Goal: Task Accomplishment & Management: Use online tool/utility

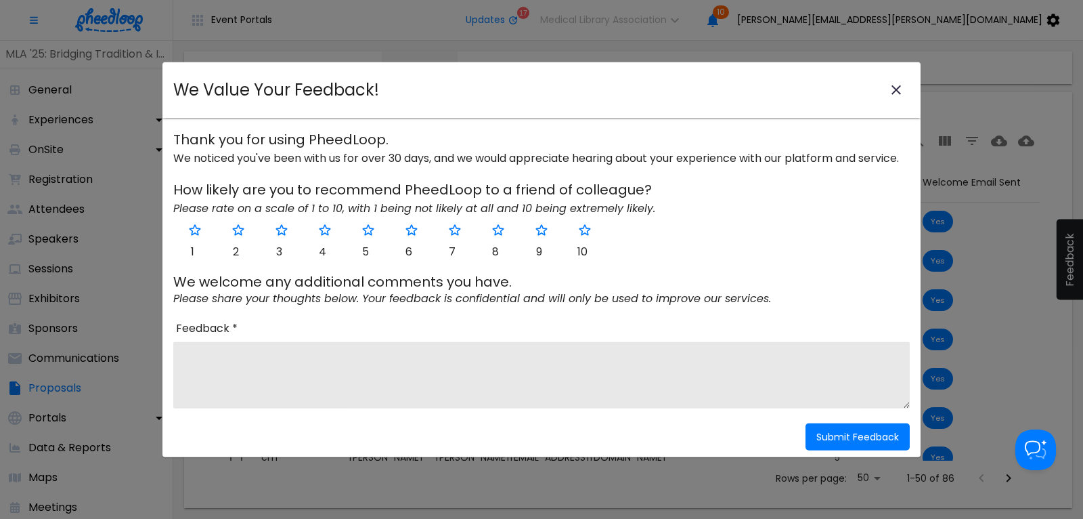
click at [892, 85] on icon "close-modal" at bounding box center [896, 90] width 16 height 16
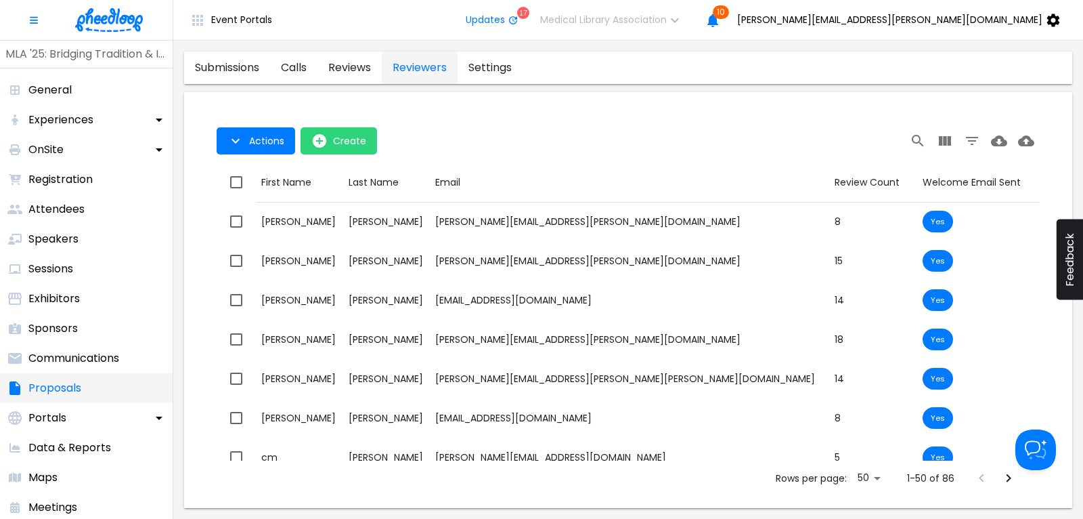
click at [70, 389] on p "Proposals" at bounding box center [54, 388] width 53 height 16
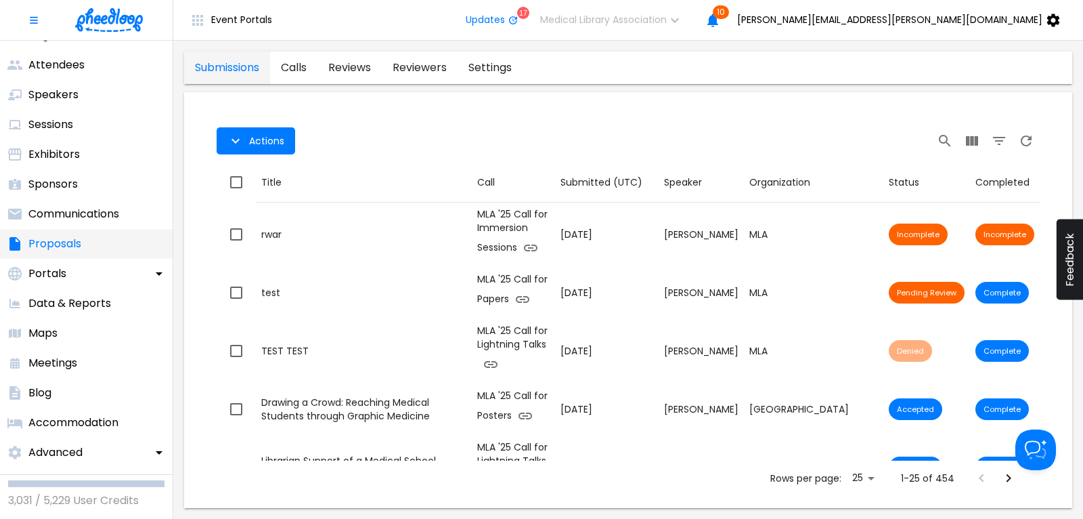
scroll to position [145, 0]
click at [93, 299] on p "Data & Reports" at bounding box center [69, 303] width 83 height 16
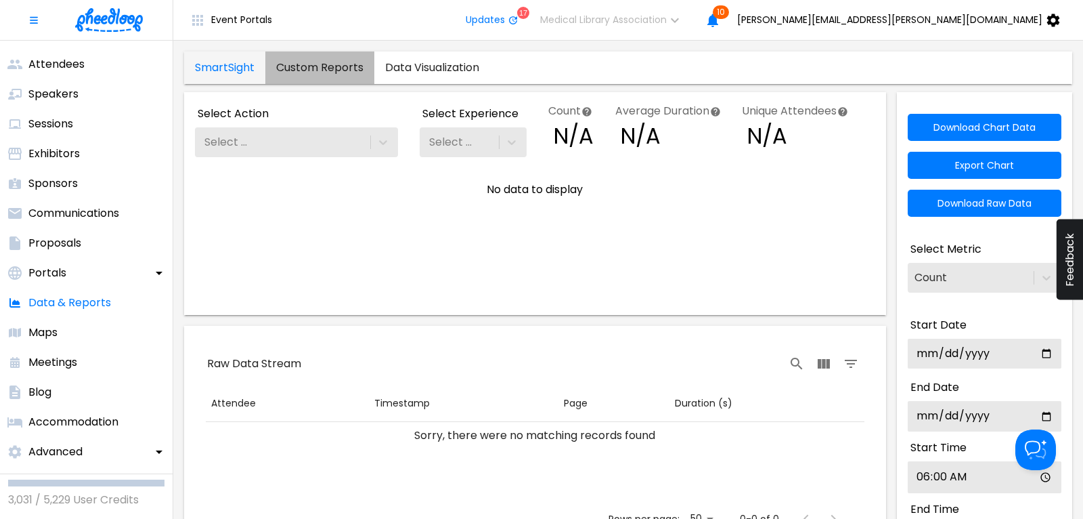
click at [328, 69] on link "Custom Reports" at bounding box center [319, 67] width 109 height 33
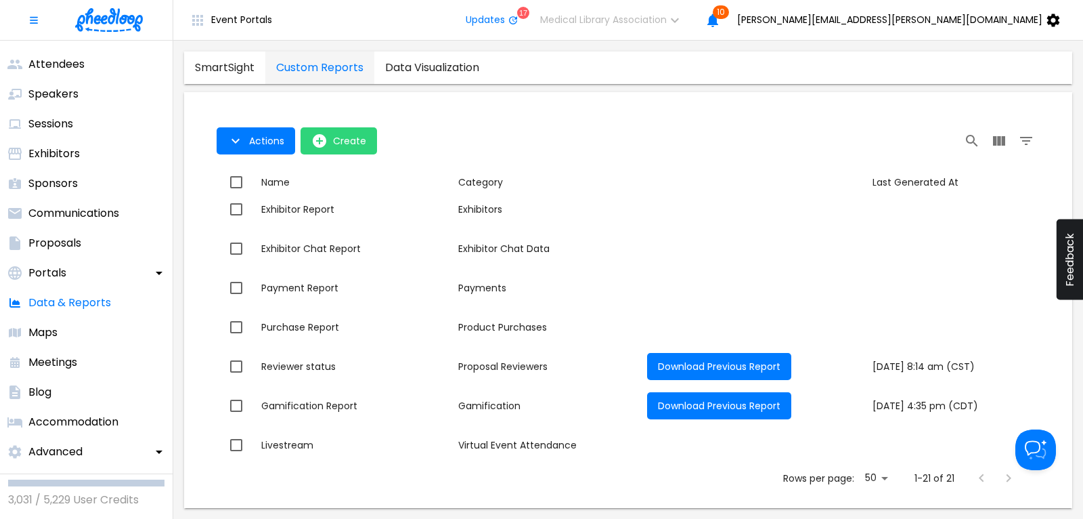
scroll to position [565, 0]
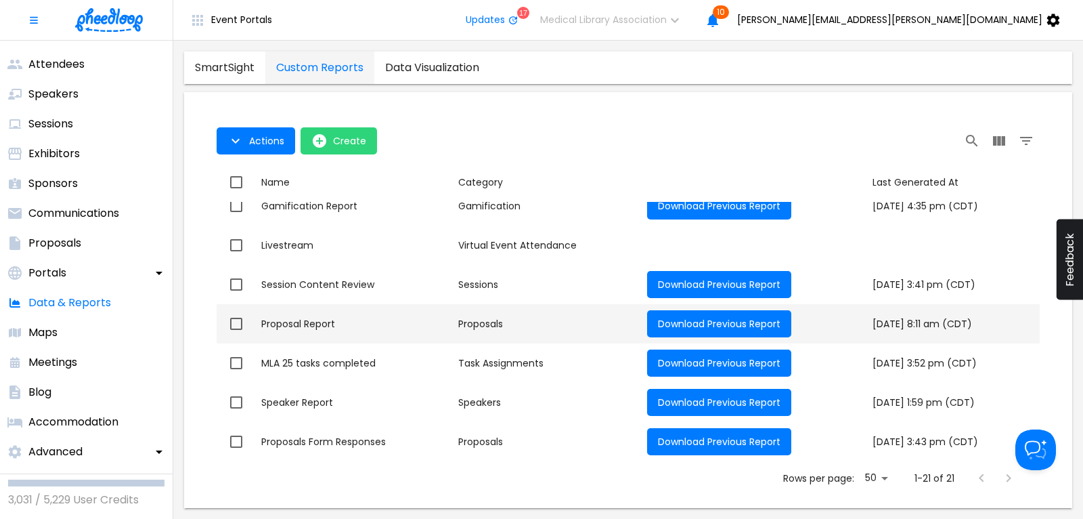
click at [242, 320] on input "checkbox" at bounding box center [236, 323] width 28 height 28
checkbox input "true"
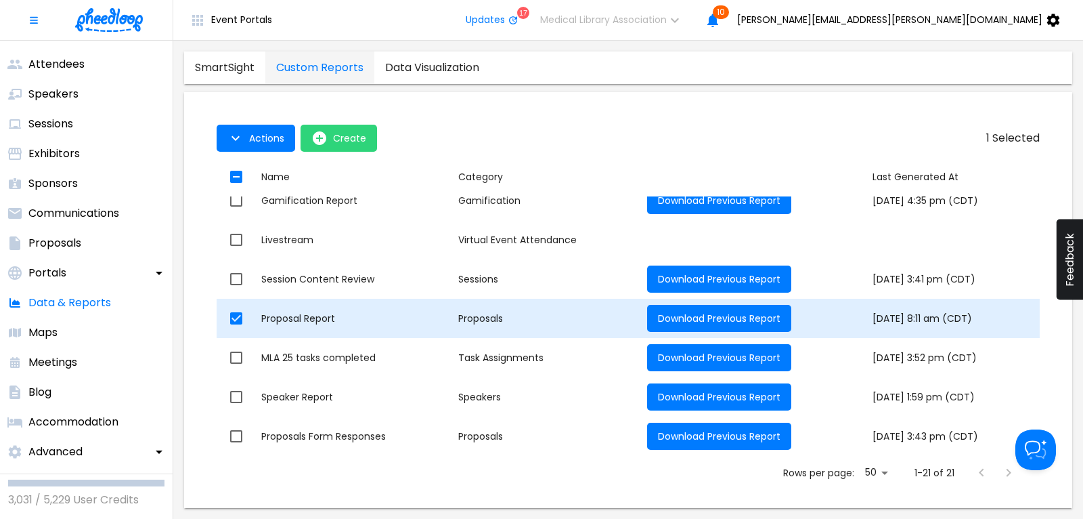
click at [276, 316] on div "Proposal Report" at bounding box center [354, 318] width 186 height 14
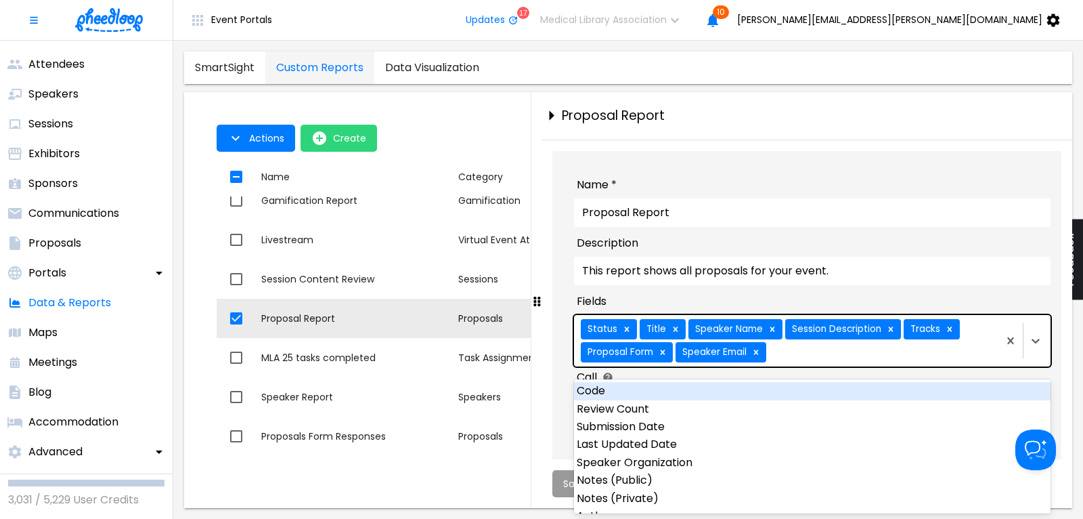
click at [820, 358] on div "Status Title Speaker Name Session Description Tracks Proposal Form Speaker Email" at bounding box center [785, 340] width 422 height 51
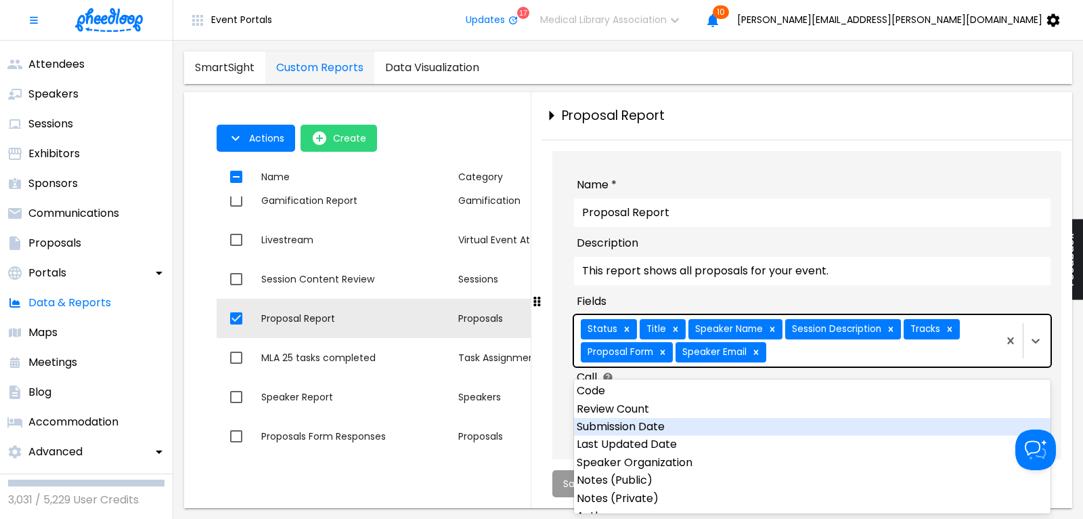
click at [754, 425] on div "Submission Date" at bounding box center [812, 427] width 477 height 18
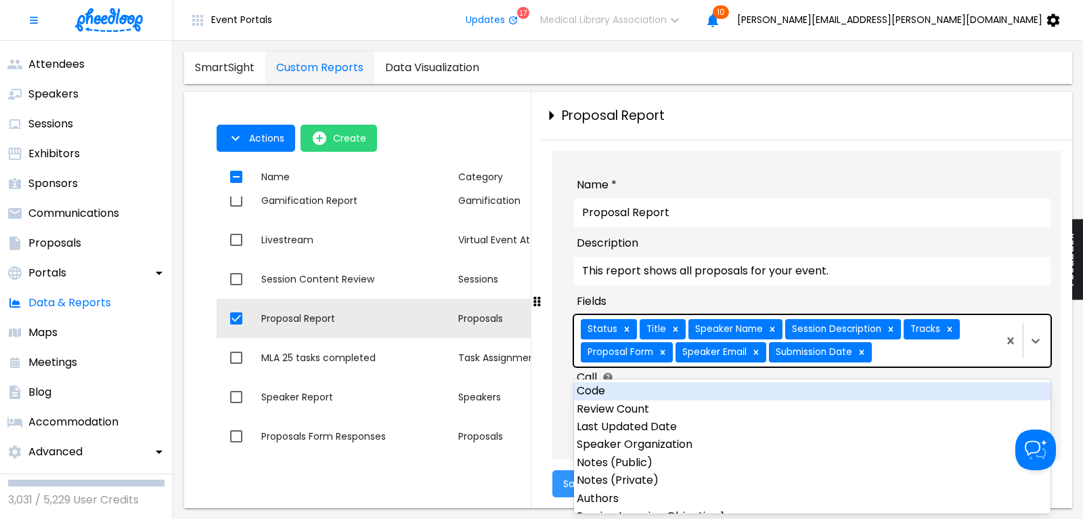
click at [565, 484] on span "Save Changes" at bounding box center [597, 483] width 68 height 11
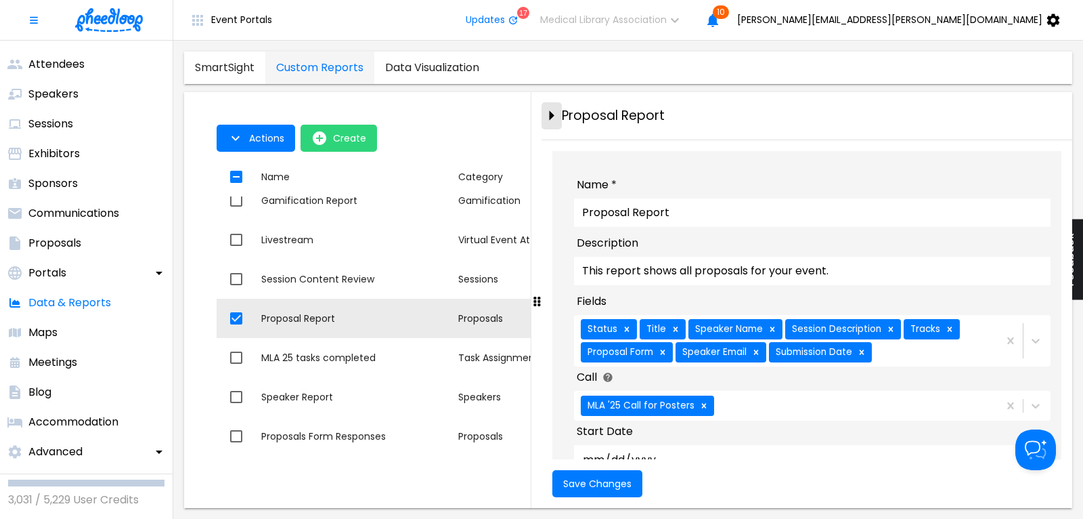
click at [551, 114] on icon "close-drawer" at bounding box center [552, 116] width 5 height 10
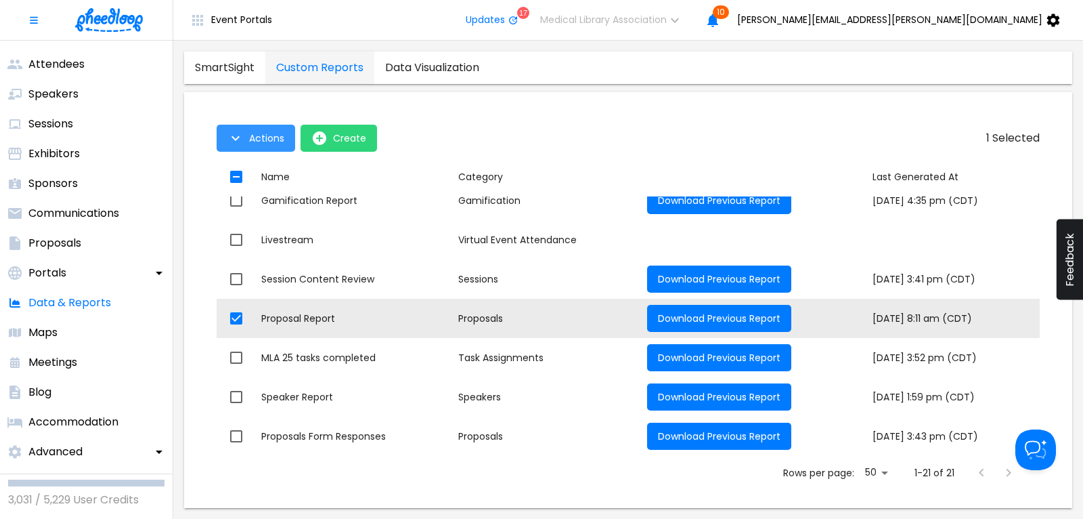
click at [238, 139] on icon "button" at bounding box center [236, 138] width 16 height 16
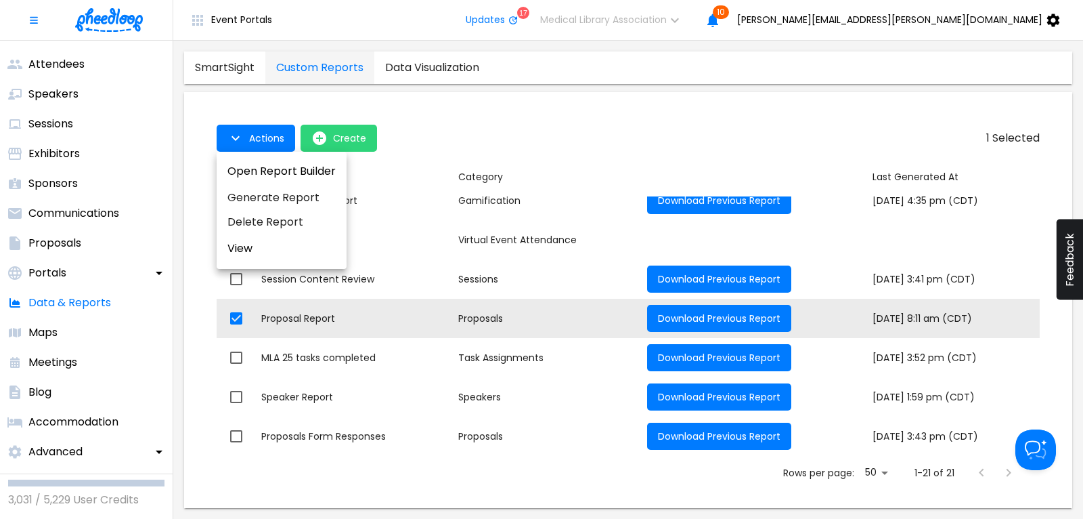
click at [249, 194] on li "Generate Report" at bounding box center [282, 198] width 130 height 24
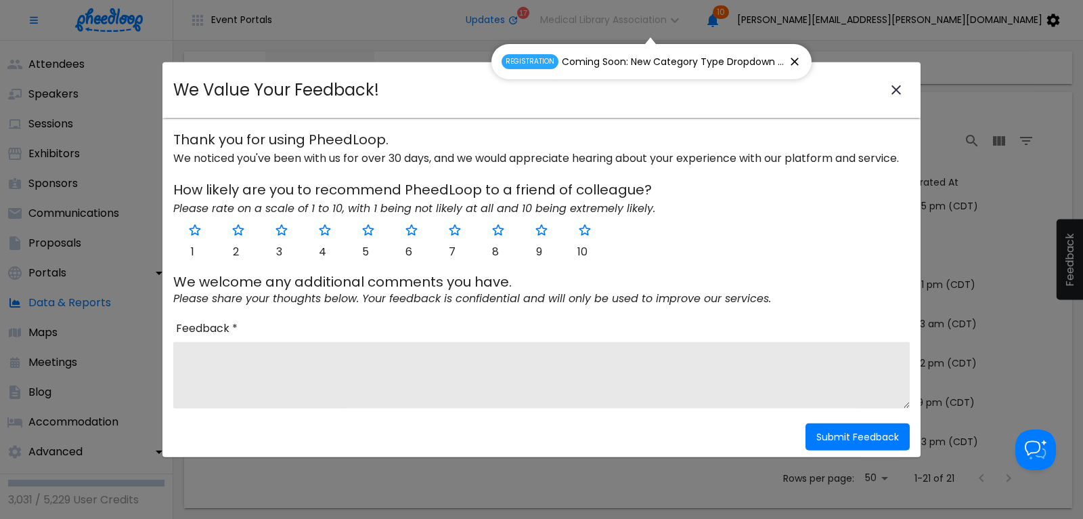
click at [897, 85] on icon "close-modal" at bounding box center [896, 90] width 16 height 16
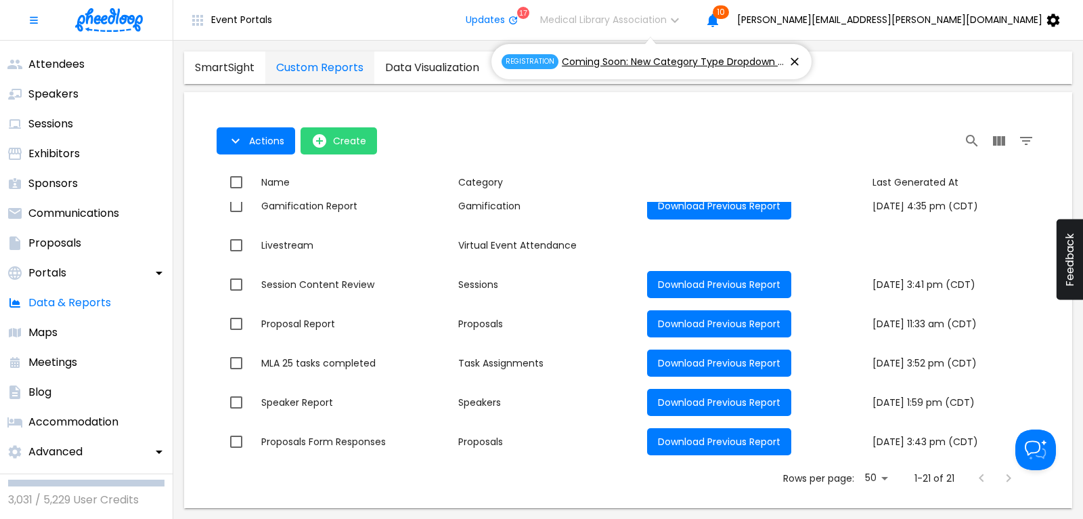
click at [790, 60] on icon at bounding box center [795, 62] width 14 height 14
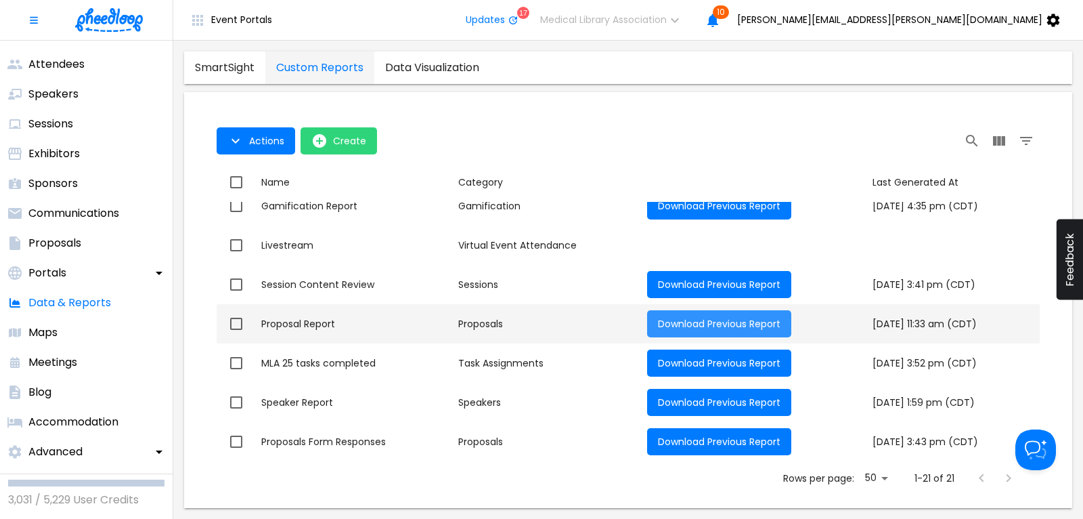
click at [658, 320] on span "Download Previous Report" at bounding box center [719, 324] width 123 height 14
checkbox input "true"
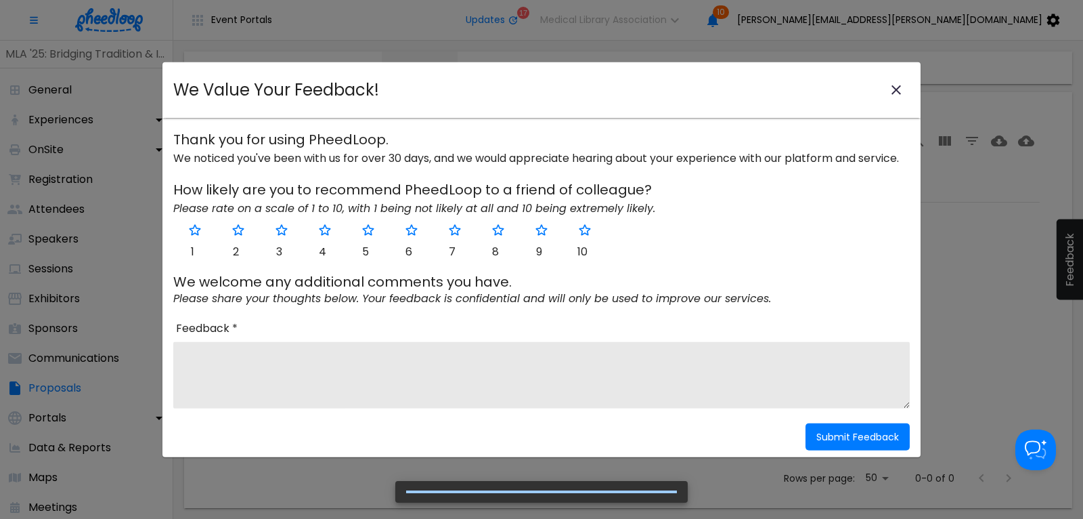
click at [899, 89] on icon "close-modal" at bounding box center [896, 89] width 9 height 9
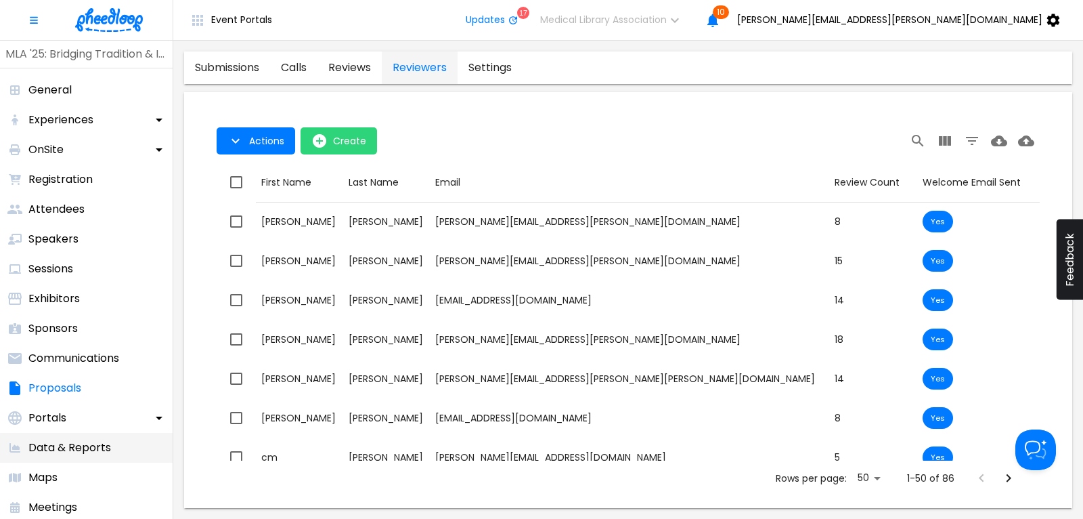
click at [93, 446] on p "Data & Reports" at bounding box center [69, 447] width 83 height 16
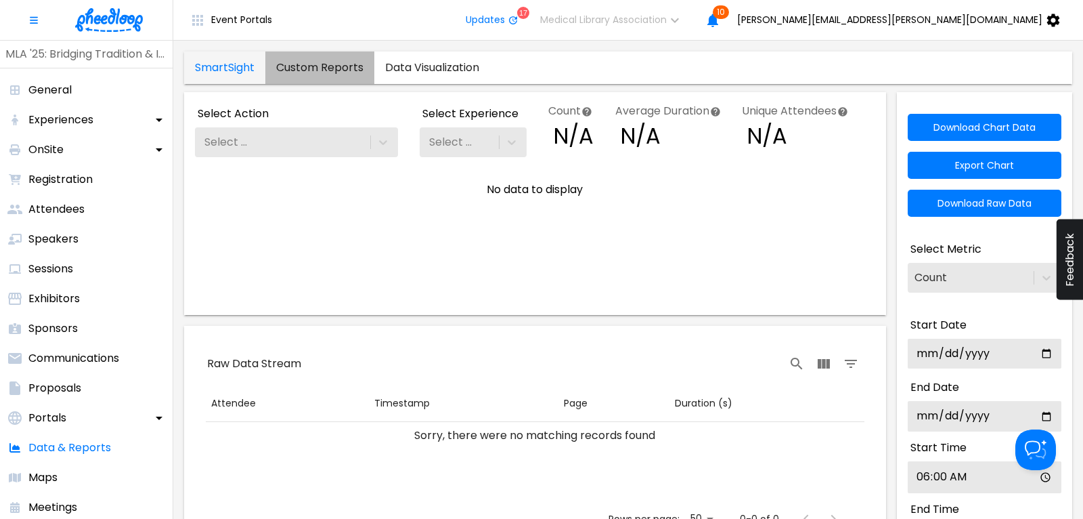
click at [322, 66] on link "Custom Reports" at bounding box center [319, 67] width 109 height 33
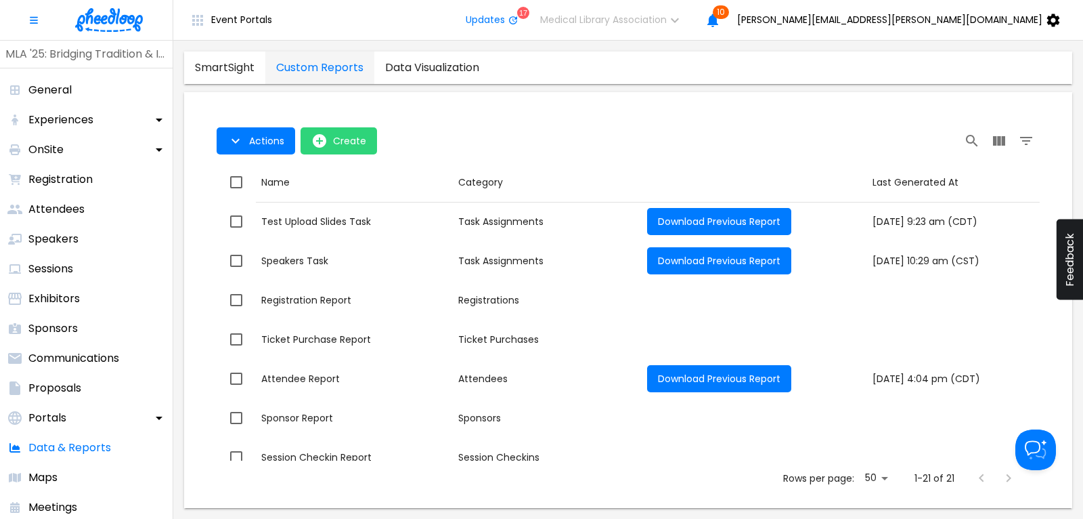
click at [318, 66] on link "Custom Reports" at bounding box center [319, 67] width 109 height 33
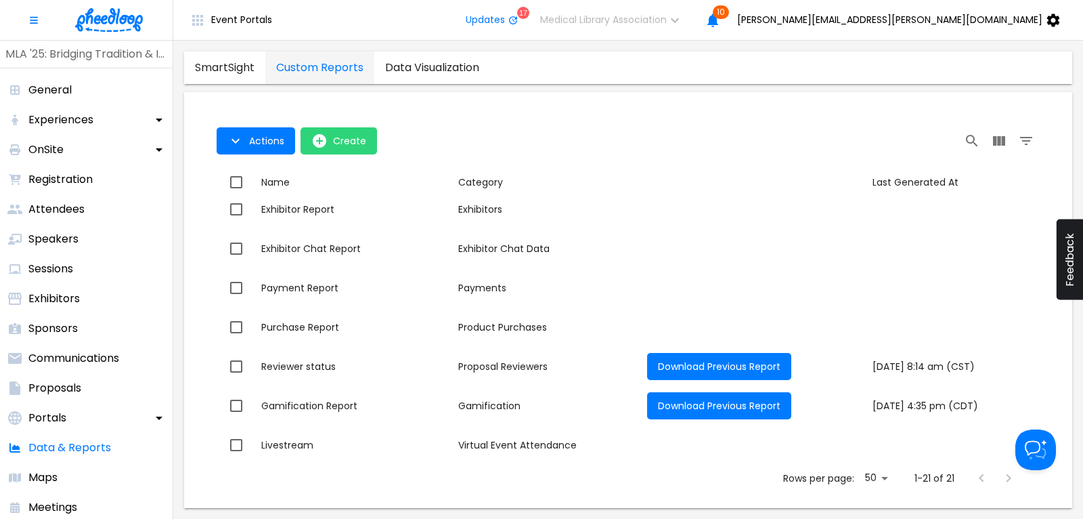
scroll to position [549, 0]
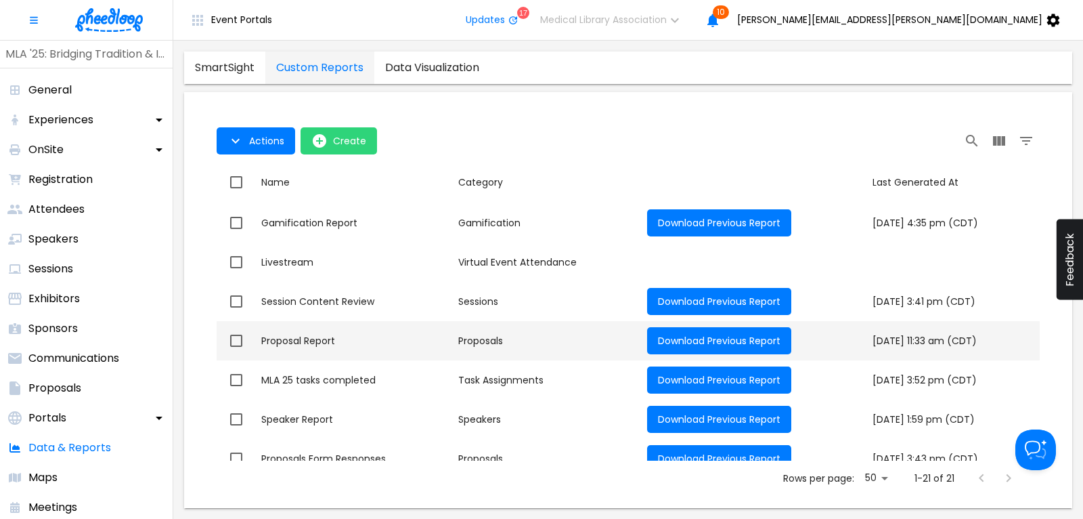
click at [320, 338] on div "Proposal Report" at bounding box center [354, 341] width 186 height 14
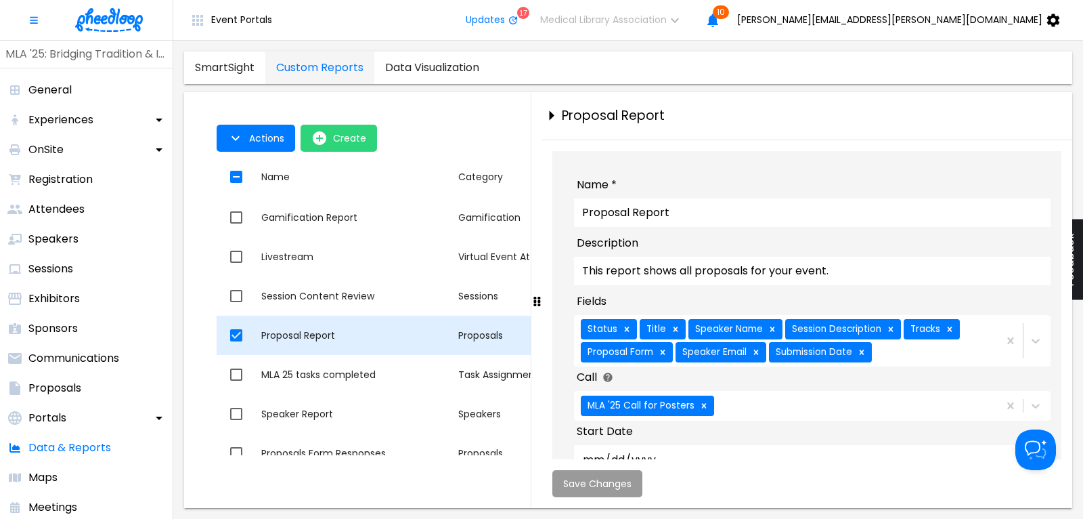
checkbox input "true"
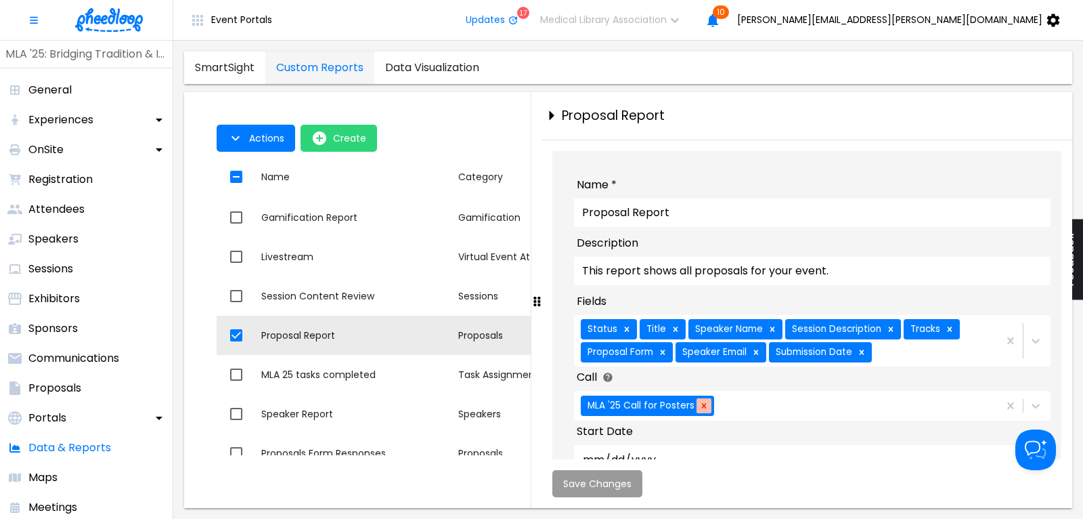
click at [700, 409] on icon at bounding box center [704, 405] width 9 height 9
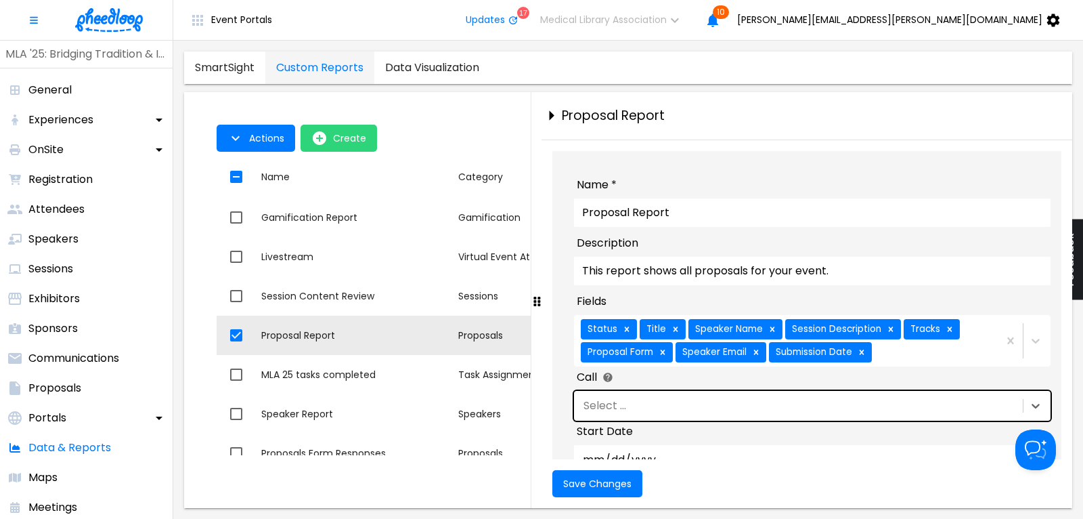
click at [700, 409] on div "Select ..." at bounding box center [797, 405] width 446 height 23
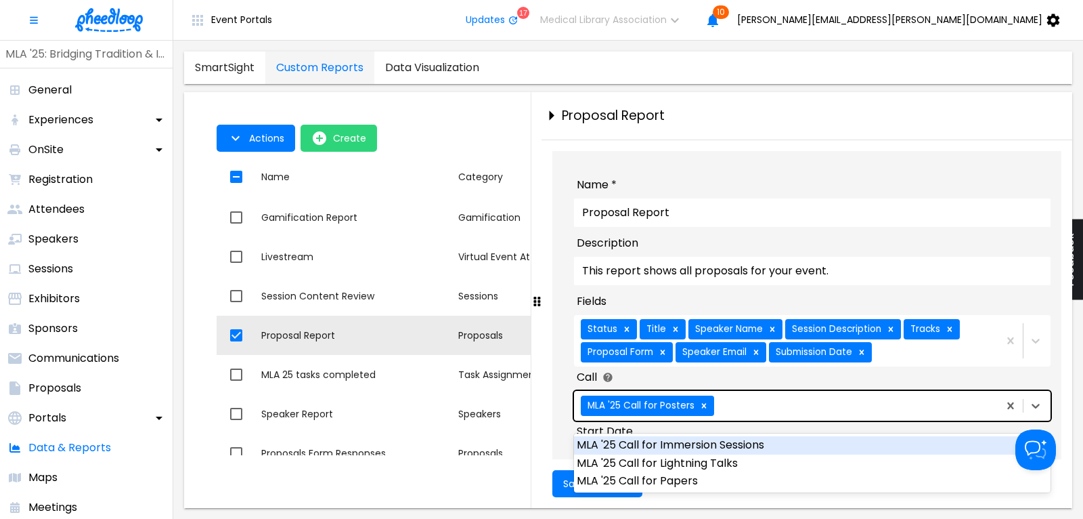
click at [711, 442] on div "MLA '25 Call for Immersion Sessions" at bounding box center [812, 445] width 477 height 18
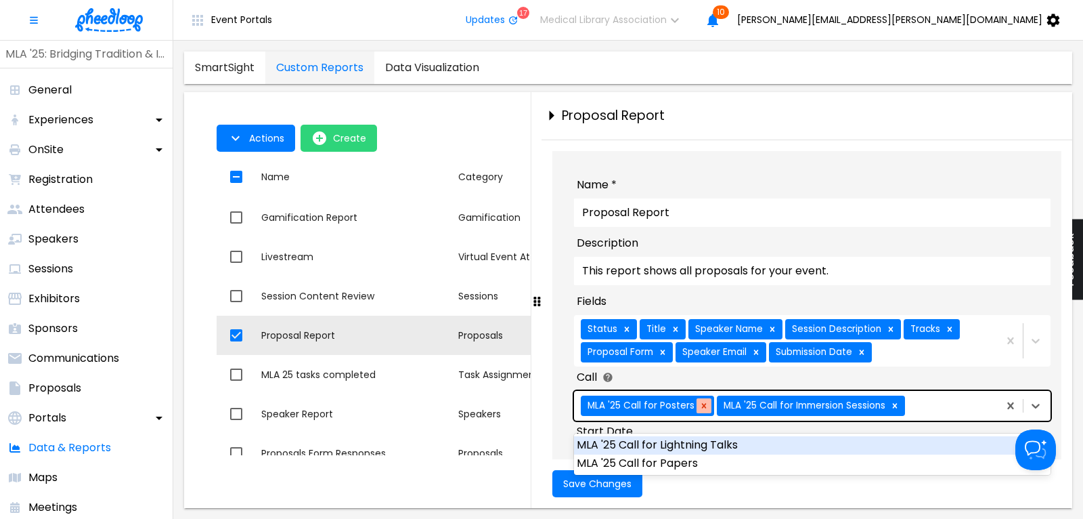
click at [700, 410] on icon at bounding box center [704, 405] width 9 height 9
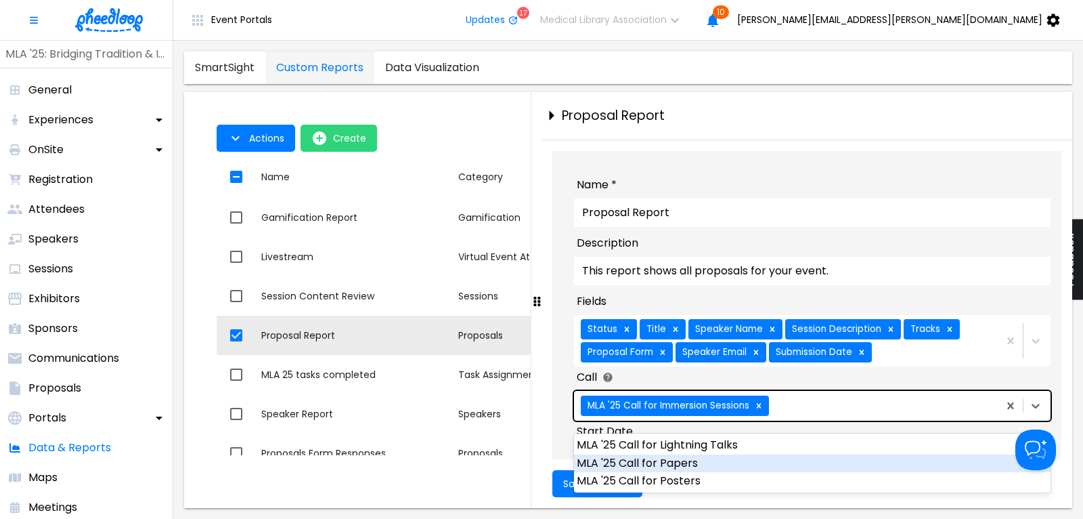
click at [667, 460] on div "MLA '25 Call for Papers" at bounding box center [812, 463] width 477 height 18
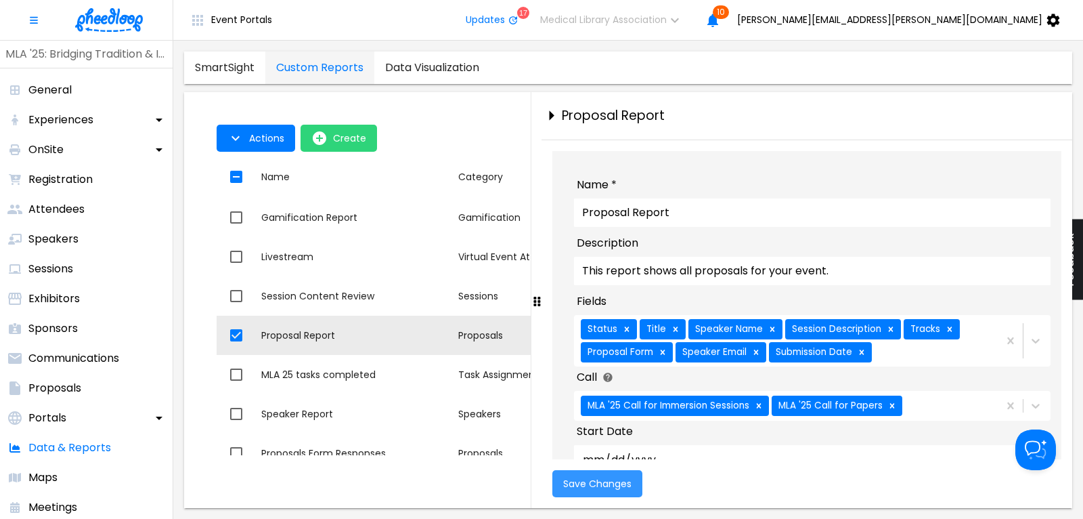
click at [576, 486] on span "Save Changes" at bounding box center [597, 483] width 68 height 11
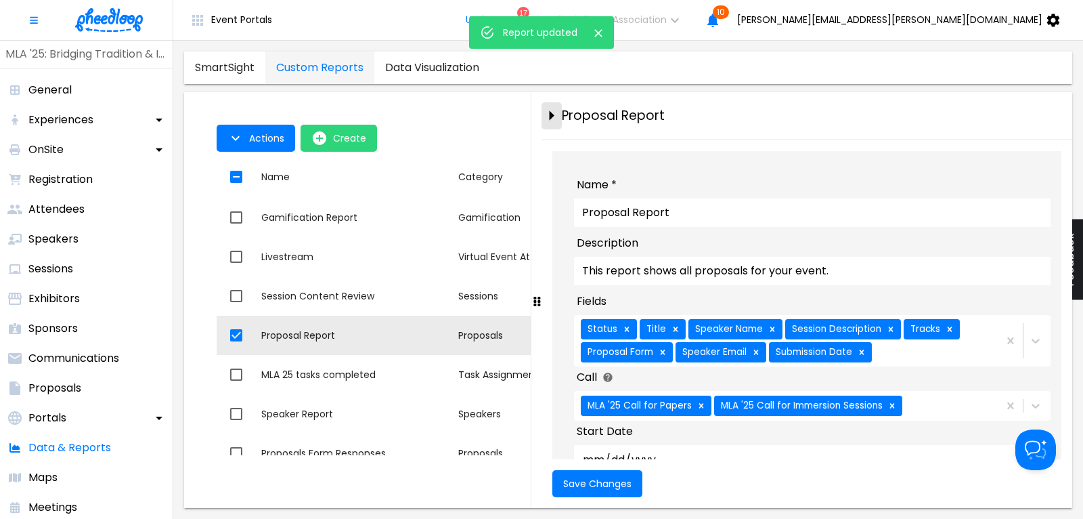
click at [551, 114] on icon "close-drawer" at bounding box center [552, 116] width 5 height 10
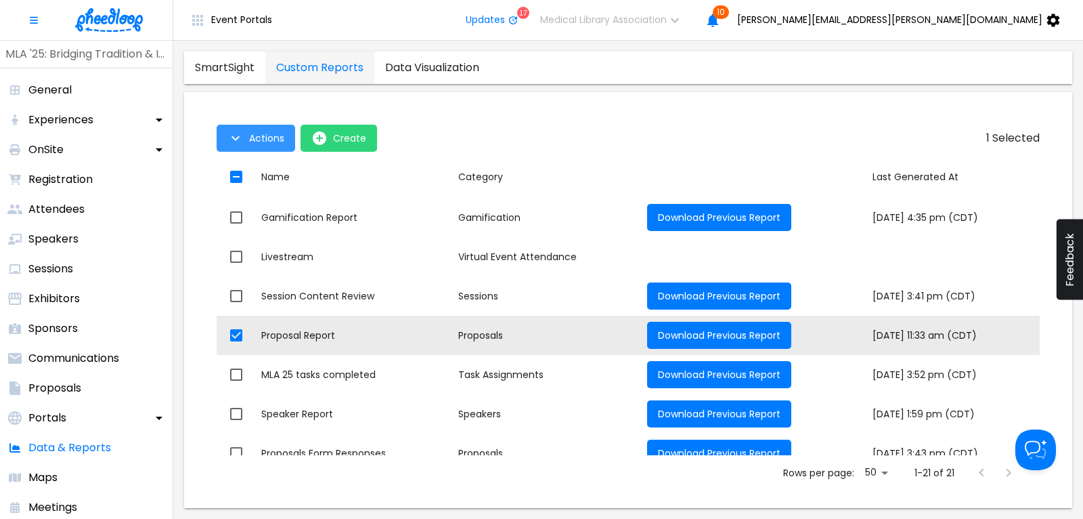
click at [247, 141] on button "Actions" at bounding box center [256, 138] width 79 height 27
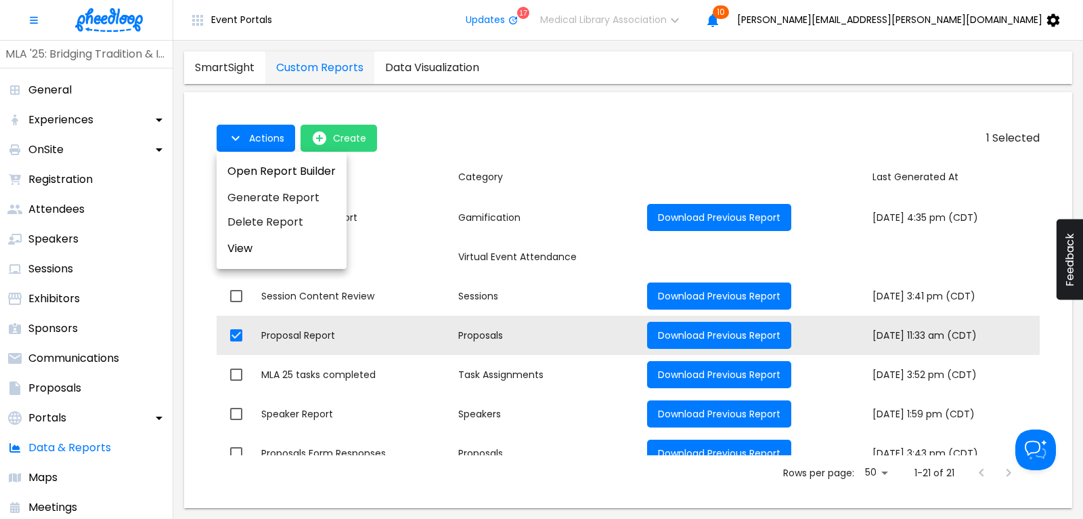
click at [266, 198] on li "Generate Report" at bounding box center [282, 198] width 130 height 24
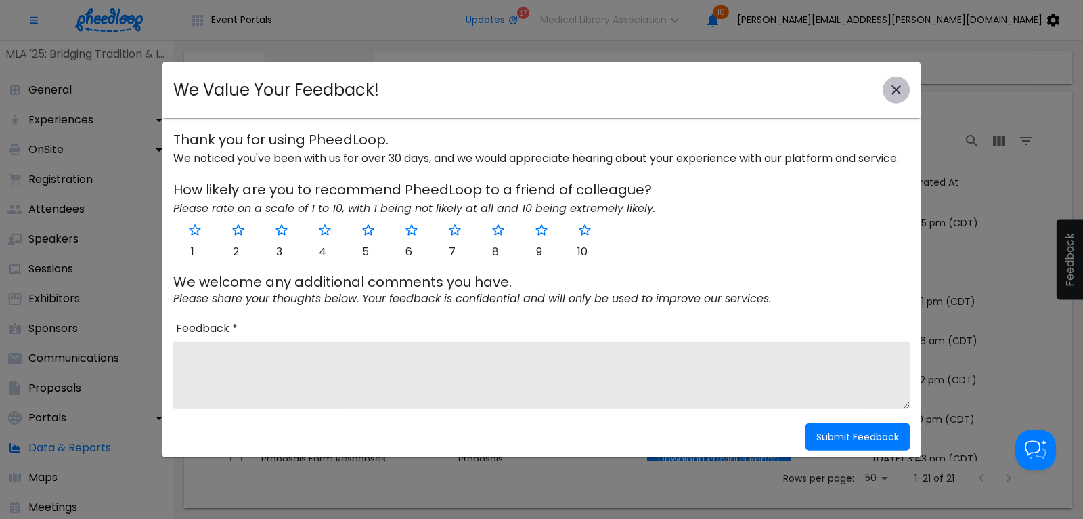
click at [900, 89] on icon "close-modal" at bounding box center [896, 90] width 16 height 16
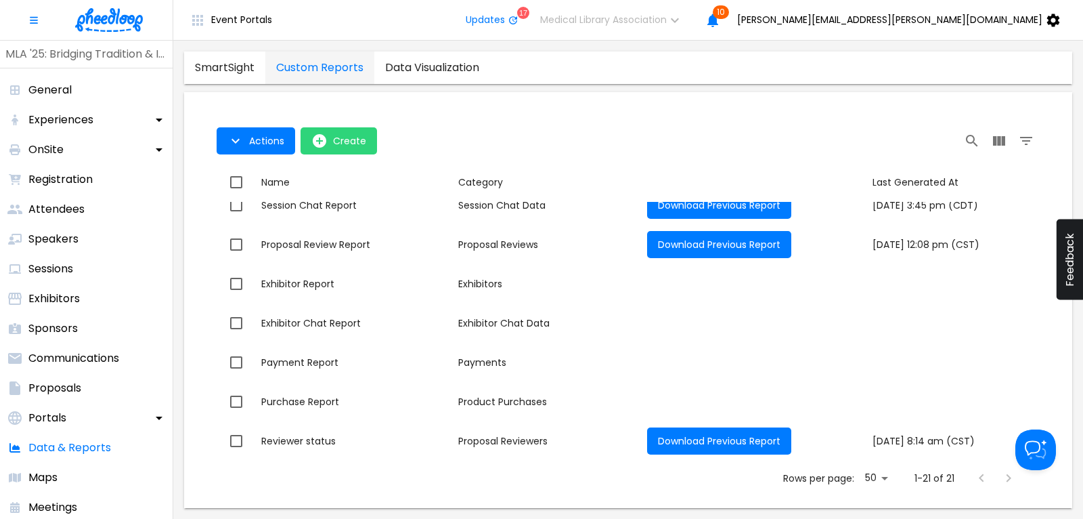
scroll to position [565, 0]
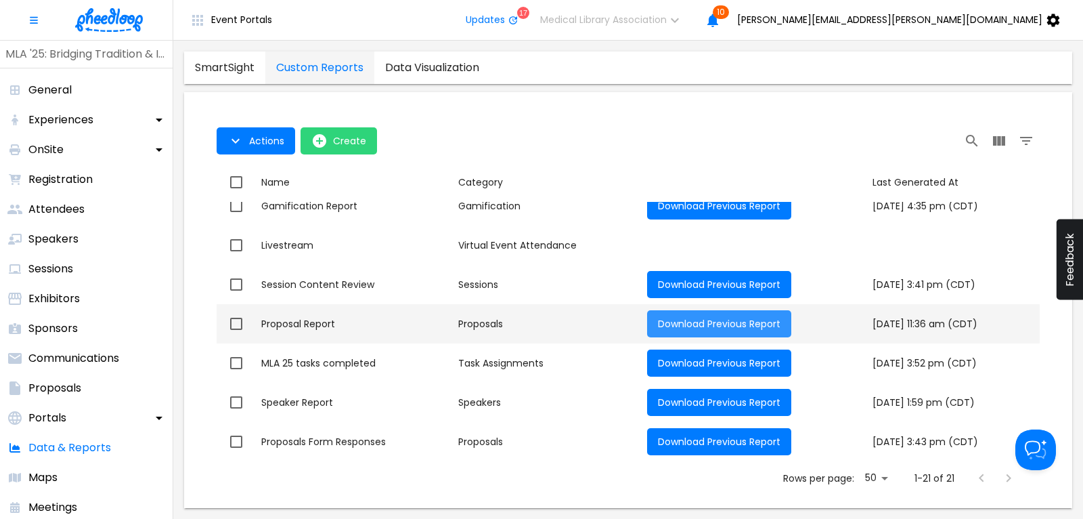
click at [683, 317] on span "Download Previous Report" at bounding box center [719, 324] width 123 height 14
checkbox input "true"
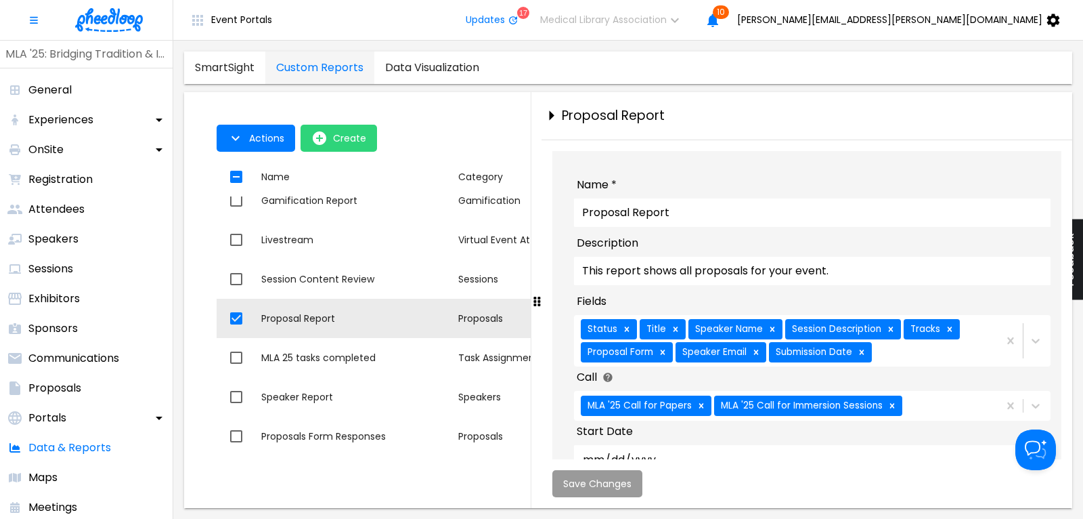
click at [920, 362] on div "Status Title Speaker Name Session Description Tracks Proposal Form Speaker Emai…" at bounding box center [785, 340] width 422 height 51
click at [543, 444] on div "Name * Proposal Report Description This report shows all proposals for your eve…" at bounding box center [807, 324] width 531 height 368
click at [891, 410] on icon at bounding box center [892, 405] width 9 height 9
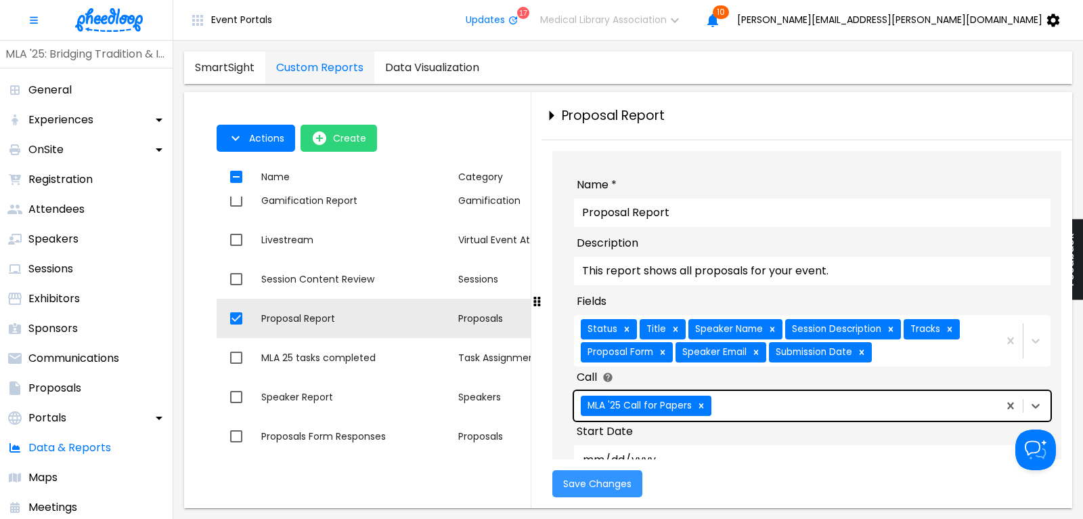
click at [583, 485] on span "Save Changes" at bounding box center [597, 483] width 68 height 11
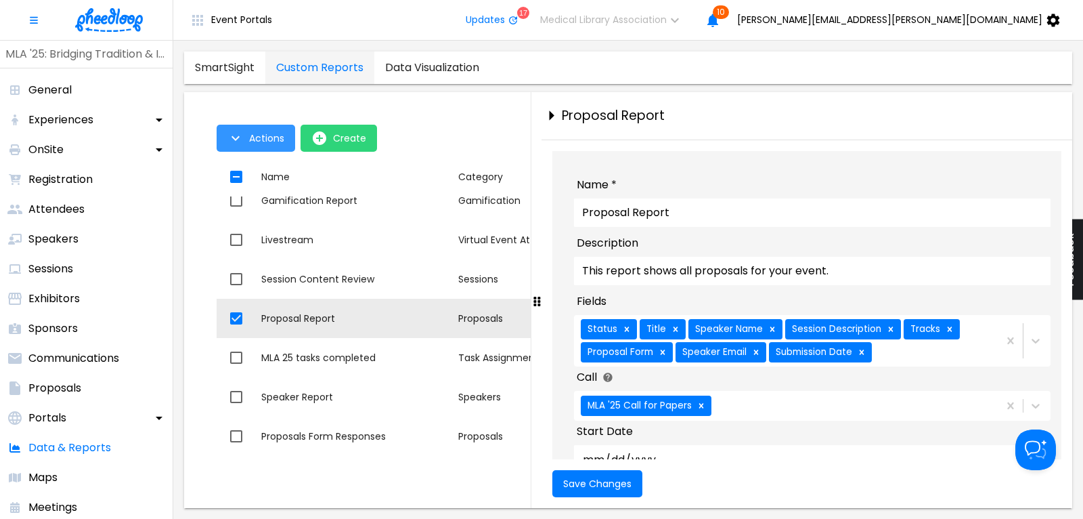
click at [255, 142] on span "Actions" at bounding box center [266, 138] width 35 height 11
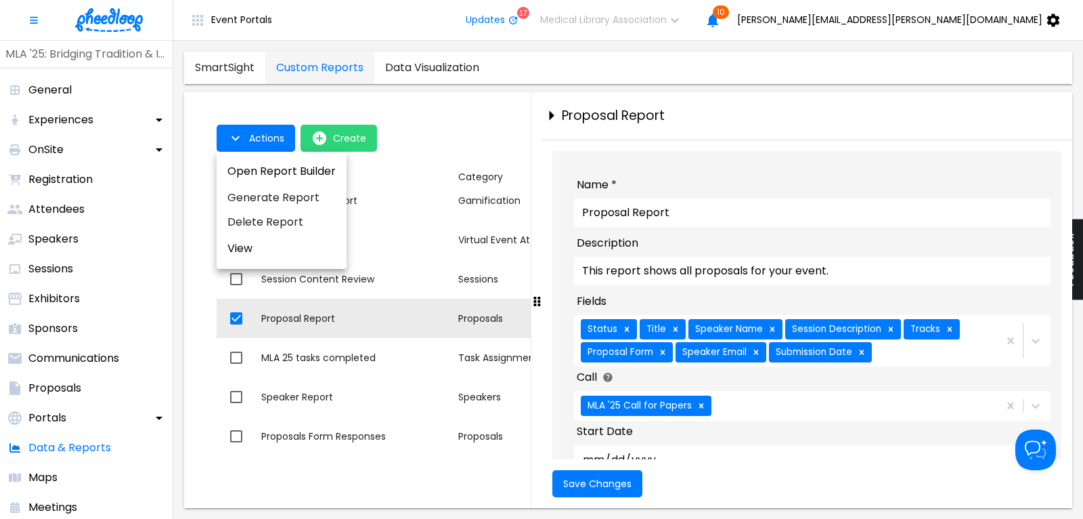
click at [267, 198] on li "Generate Report" at bounding box center [282, 198] width 130 height 24
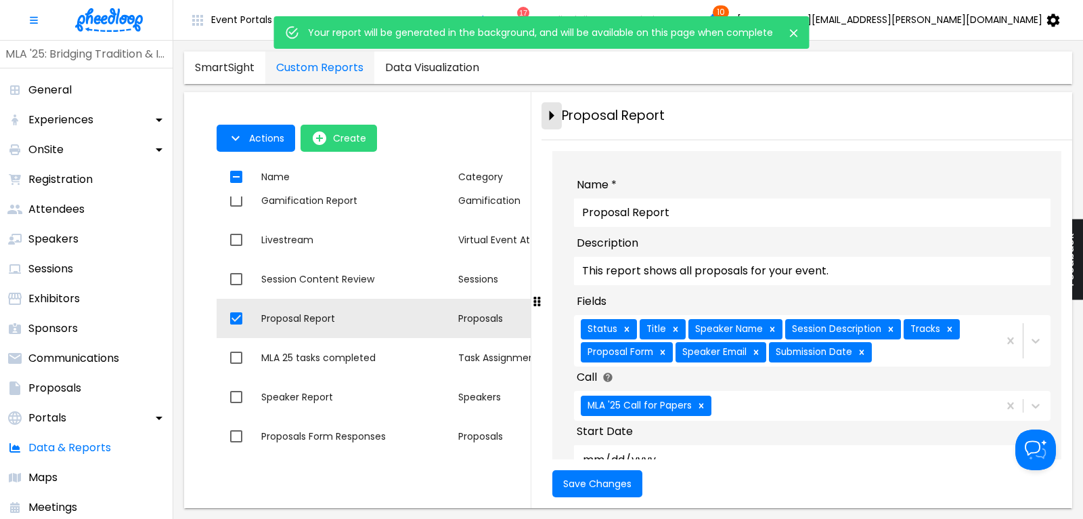
click at [552, 112] on icon "close-drawer" at bounding box center [552, 116] width 24 height 24
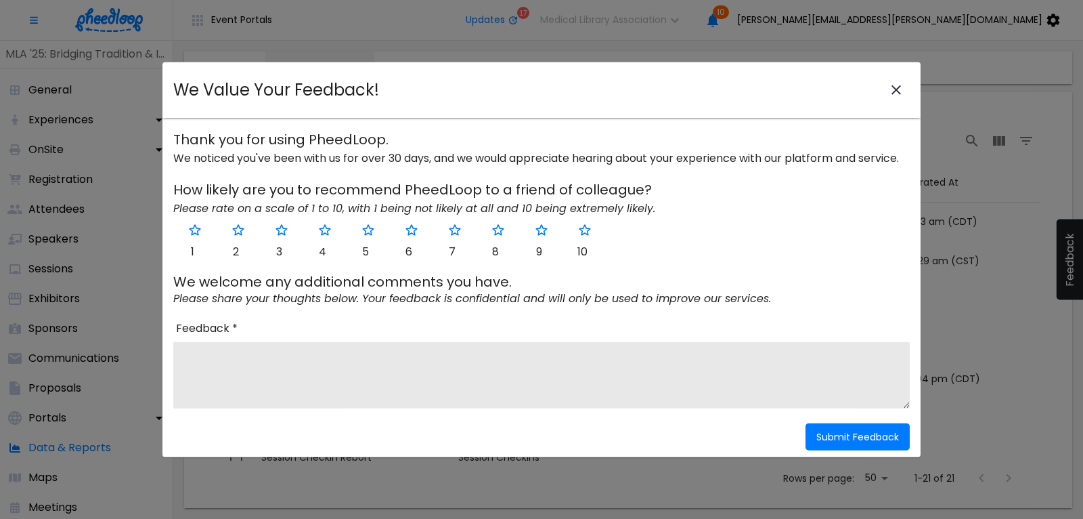
click at [898, 90] on icon "close-modal" at bounding box center [896, 90] width 16 height 16
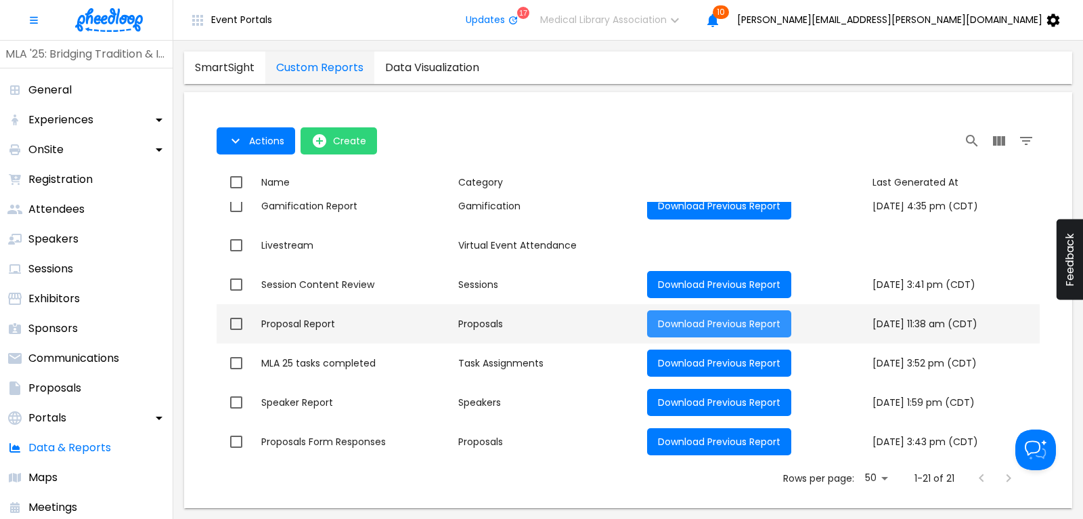
click at [658, 320] on span "Download Previous Report" at bounding box center [719, 324] width 123 height 14
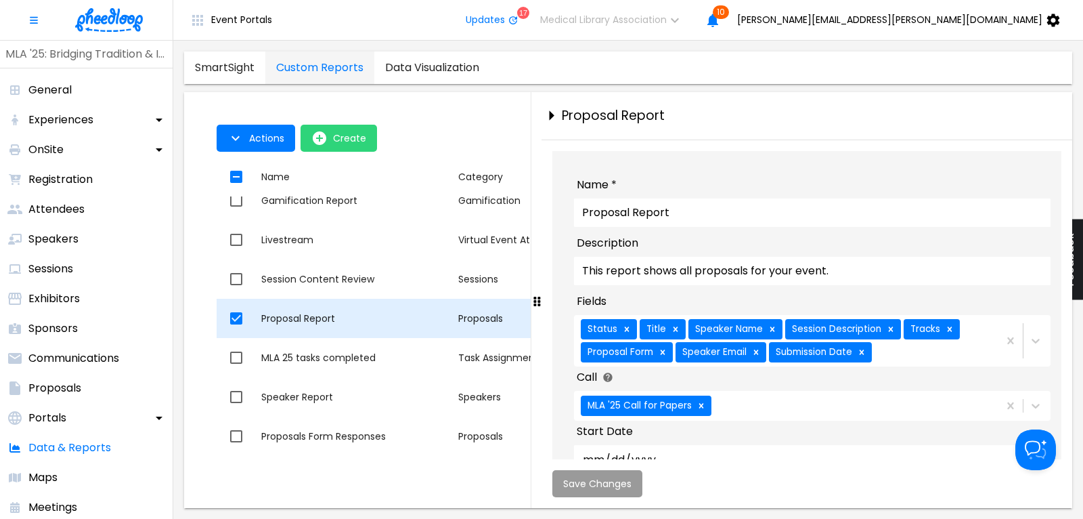
checkbox input "true"
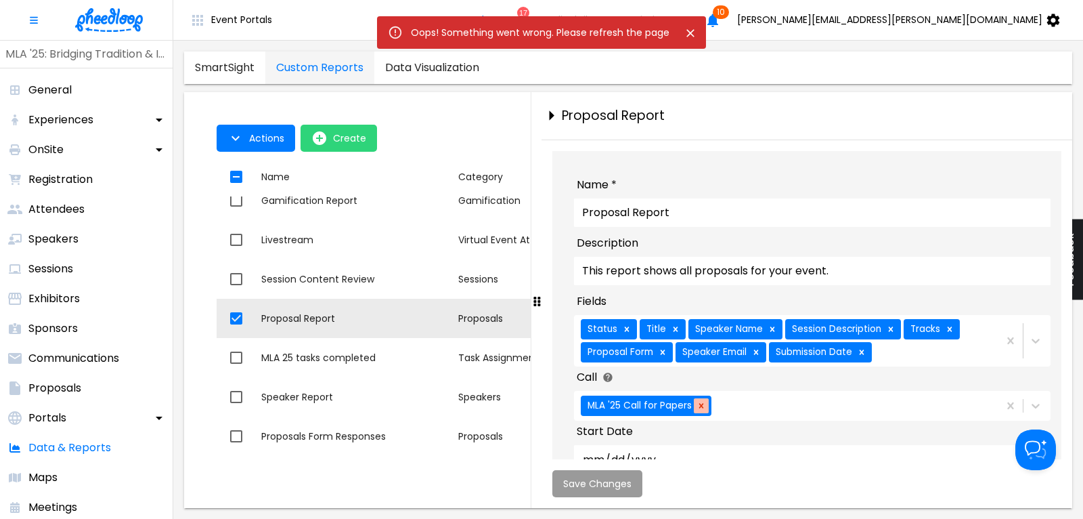
click at [700, 408] on icon at bounding box center [702, 405] width 5 height 5
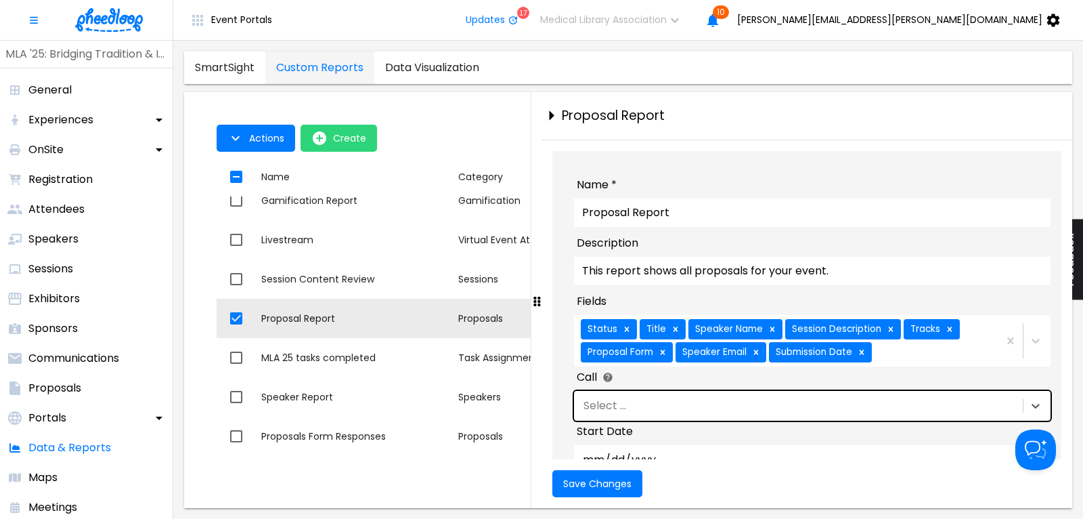
click at [704, 414] on div "Select ..." at bounding box center [797, 405] width 446 height 23
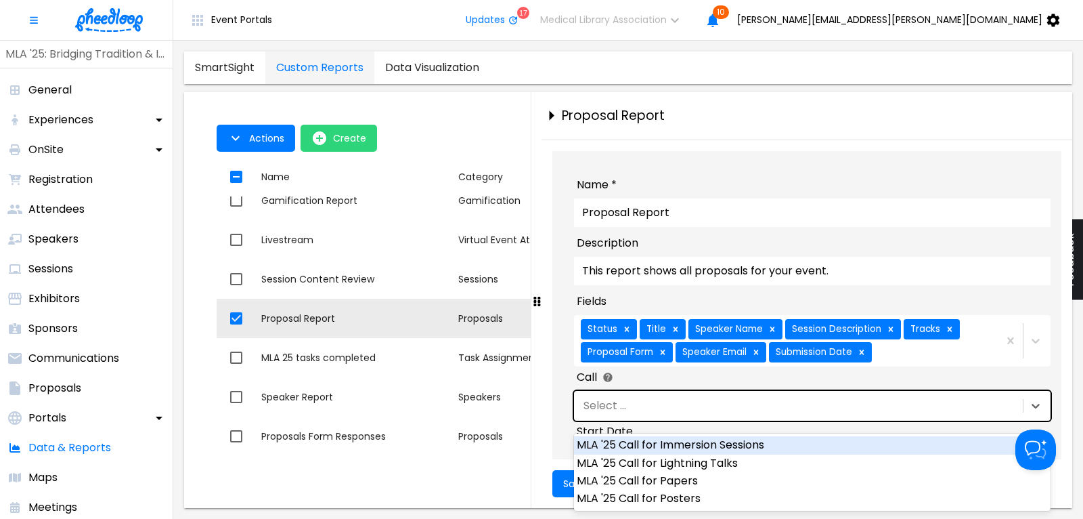
click at [729, 443] on div "MLA '25 Call for Immersion Sessions" at bounding box center [812, 445] width 477 height 18
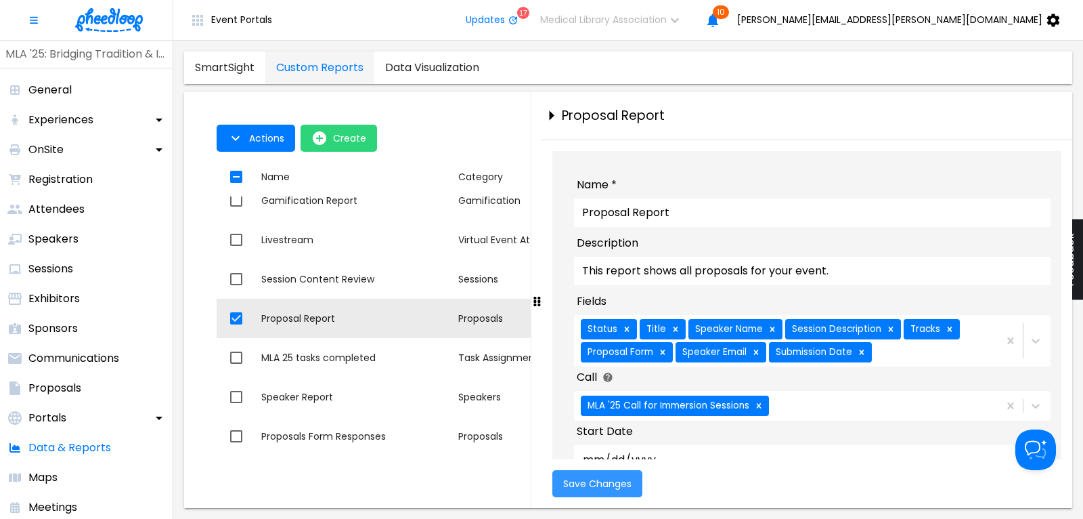
click at [558, 483] on button "Save Changes" at bounding box center [598, 483] width 90 height 27
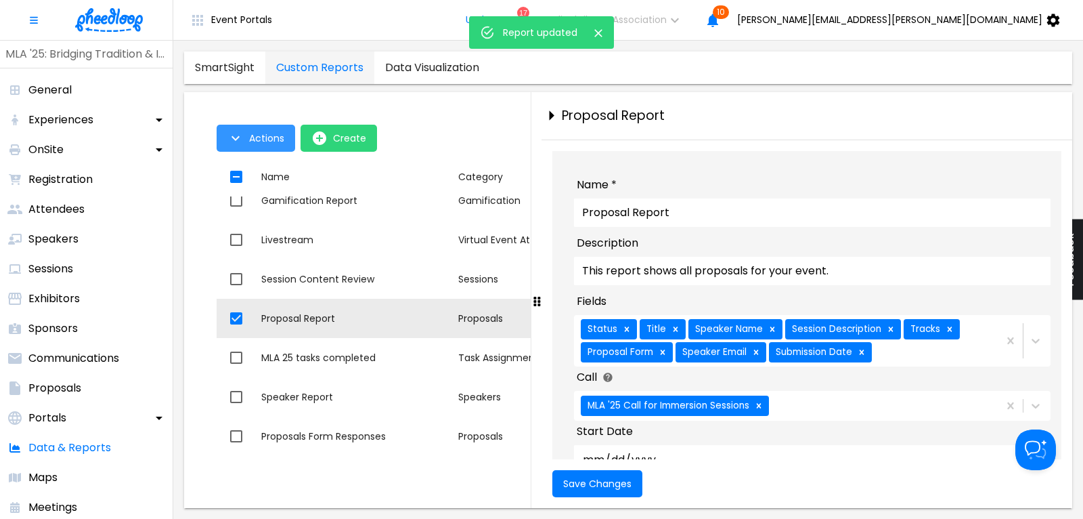
click at [267, 144] on span "Actions" at bounding box center [266, 138] width 35 height 11
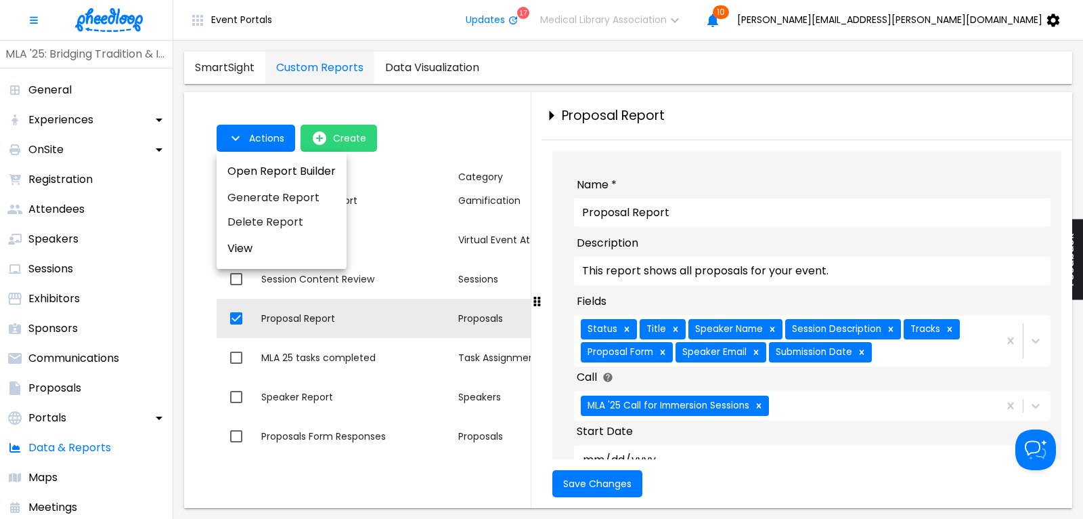
click at [276, 197] on li "Generate Report" at bounding box center [282, 198] width 130 height 24
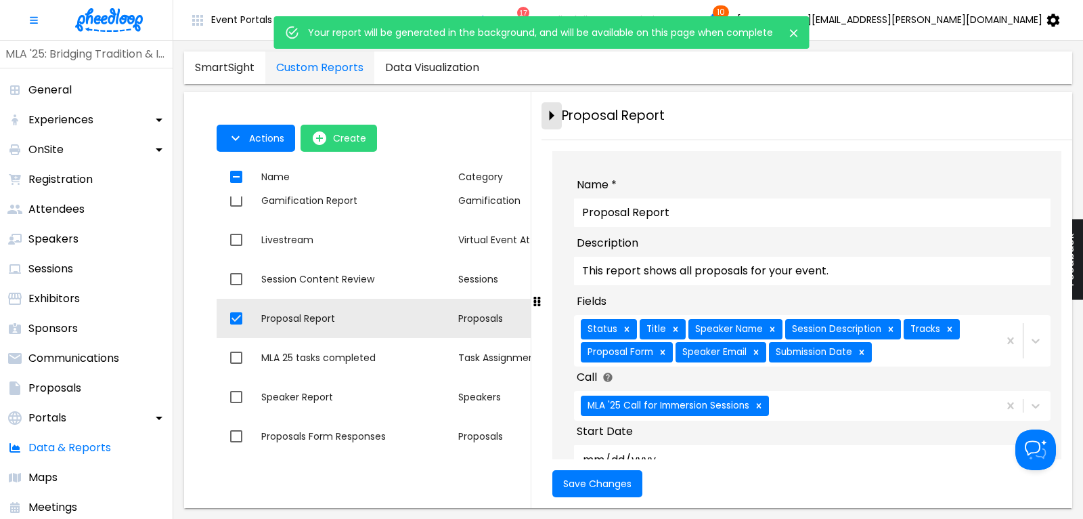
click at [549, 110] on icon "close-drawer" at bounding box center [552, 116] width 24 height 24
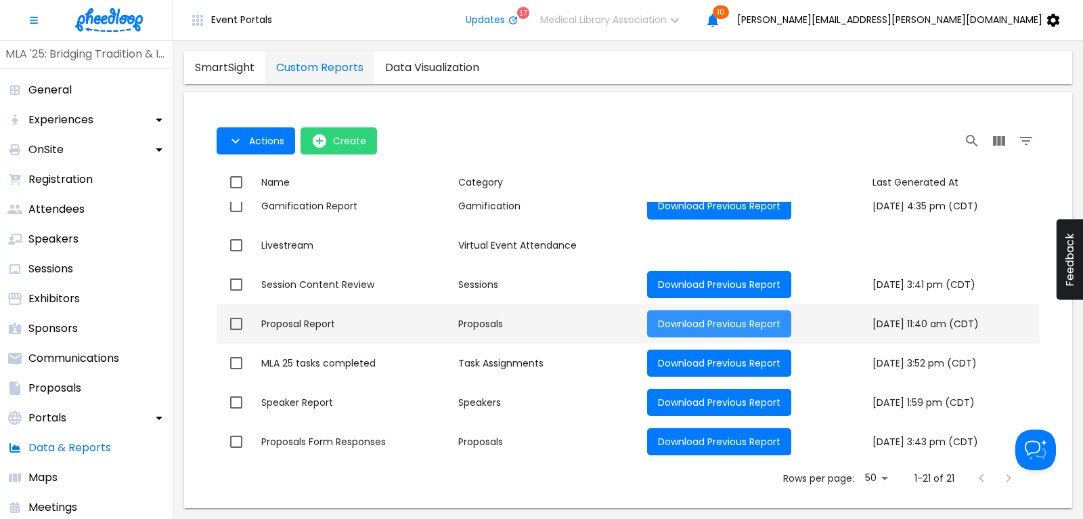
click at [658, 323] on span "Download Previous Report" at bounding box center [719, 324] width 123 height 14
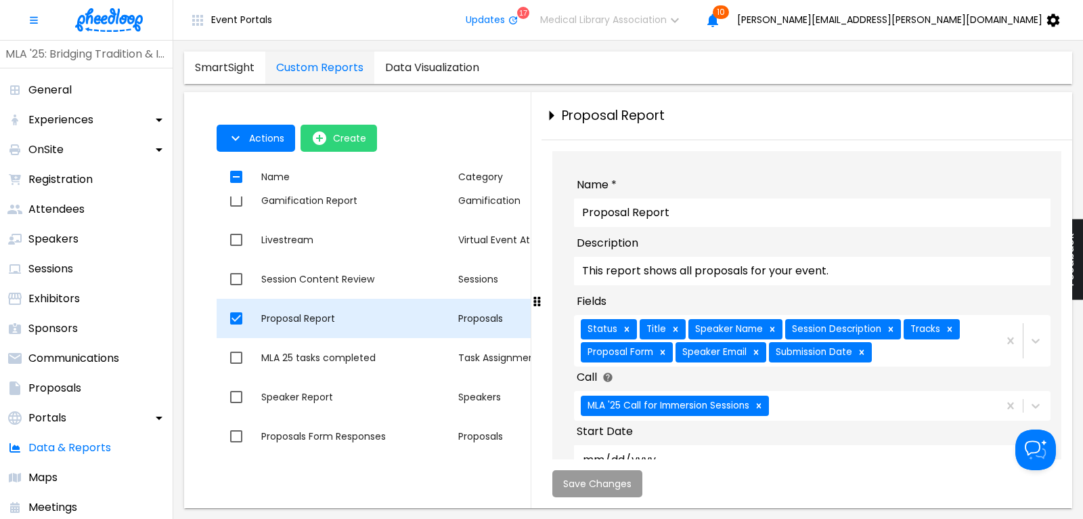
checkbox input "true"
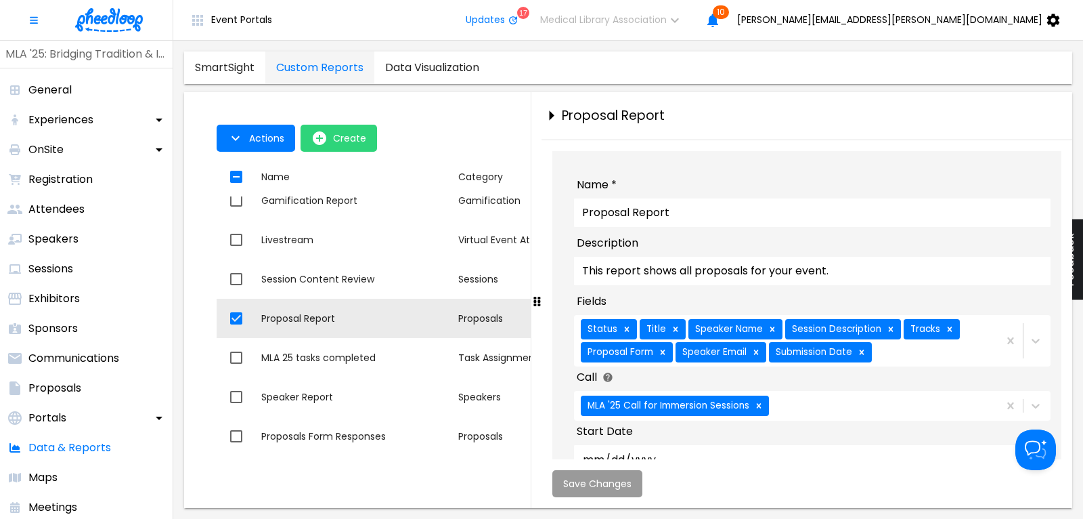
click at [115, 21] on img at bounding box center [109, 20] width 68 height 24
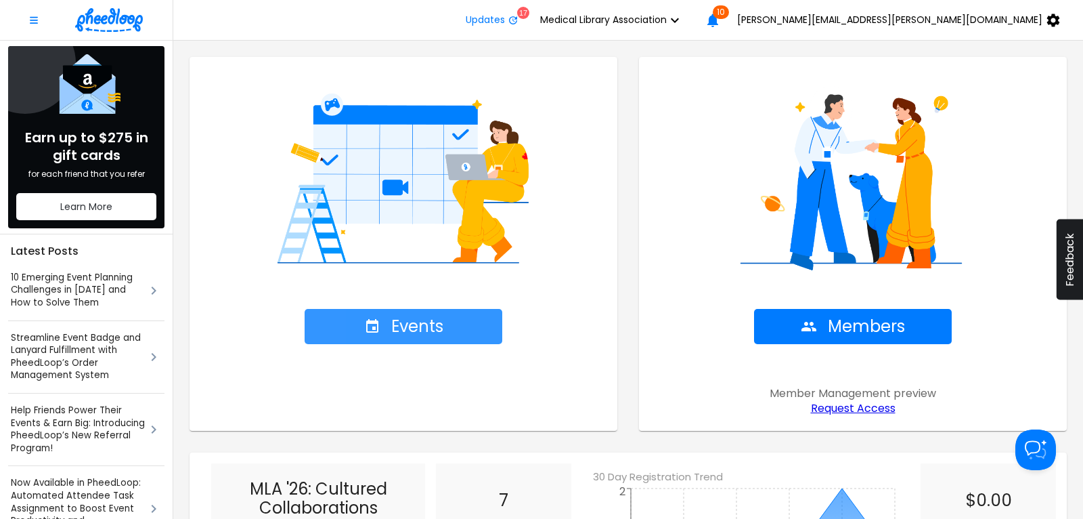
click at [421, 326] on span "Events" at bounding box center [403, 326] width 79 height 19
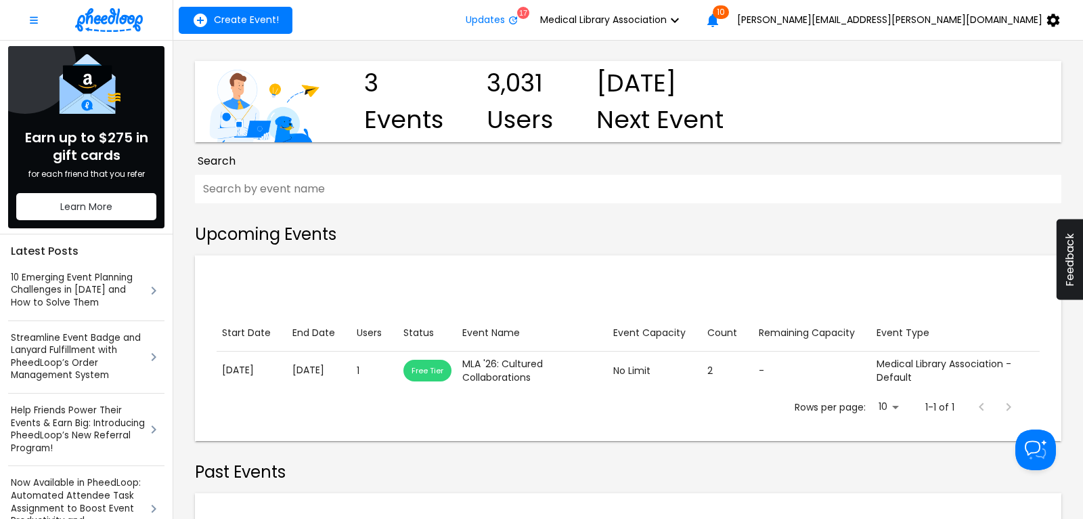
scroll to position [91, 0]
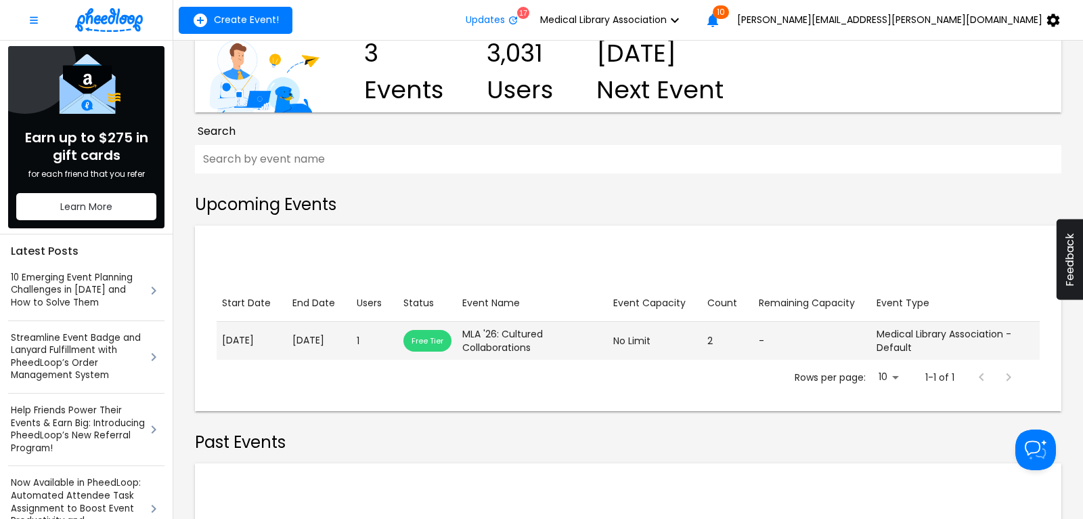
click at [335, 345] on p "[DATE]" at bounding box center [319, 340] width 53 height 14
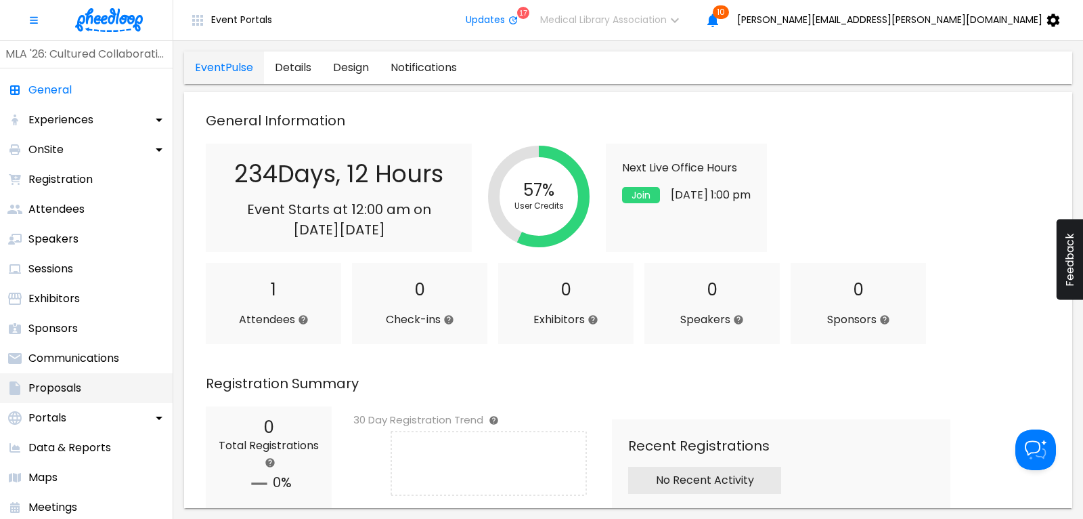
click at [64, 392] on p "Proposals" at bounding box center [54, 388] width 53 height 16
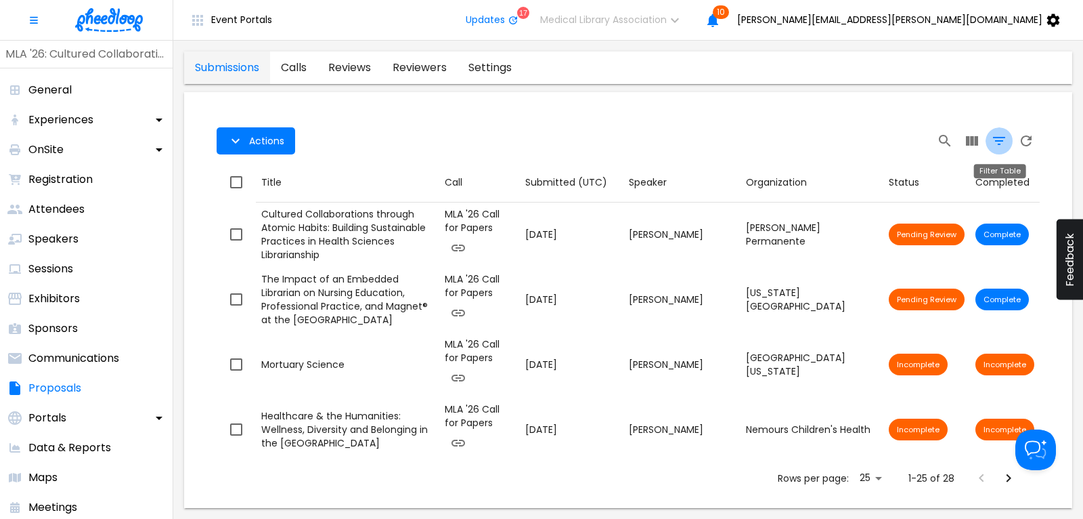
click at [999, 137] on icon "Filter Table" at bounding box center [999, 141] width 12 height 8
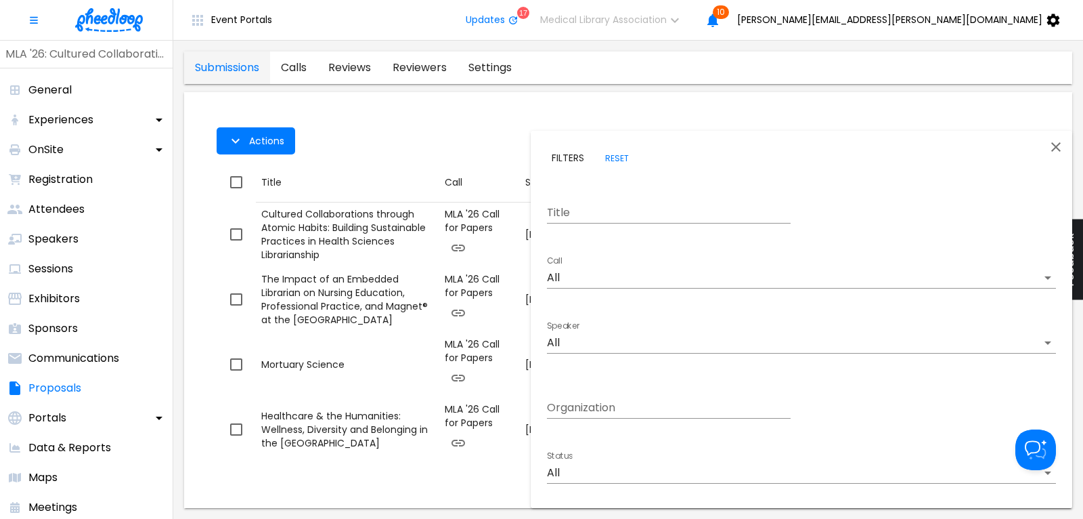
click at [558, 274] on body "Event Portals Updates 17 Medical Library Association 10 [PERSON_NAME][EMAIL_ADD…" at bounding box center [541, 259] width 1083 height 519
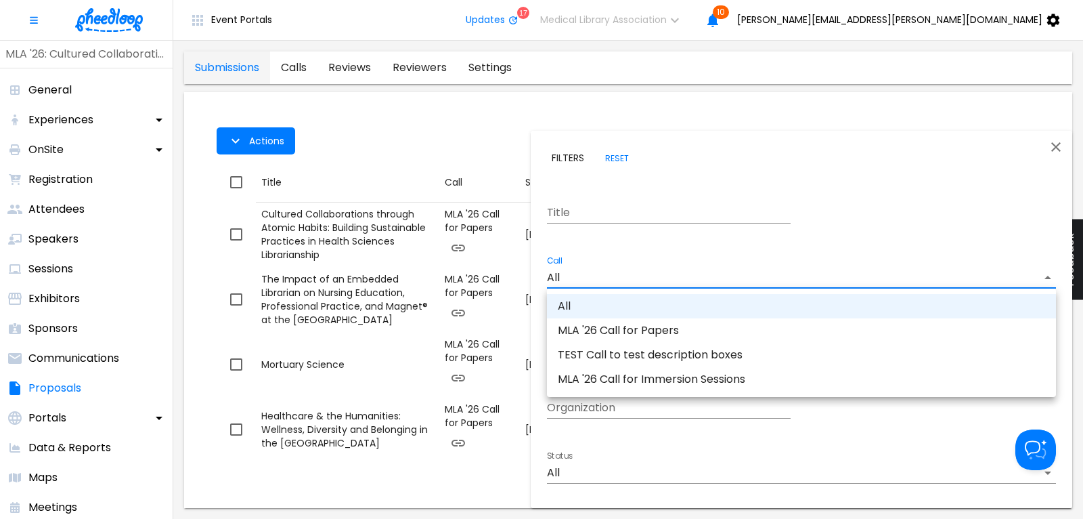
click at [611, 338] on li "MLA '26 Call for Papers" at bounding box center [801, 330] width 509 height 24
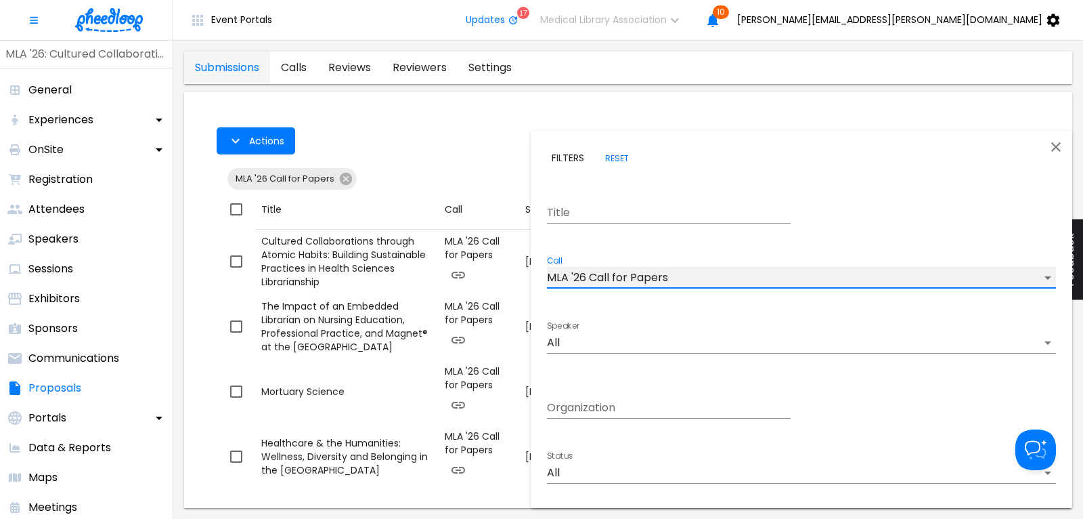
type input "CAL6J58XLN5OUAT"
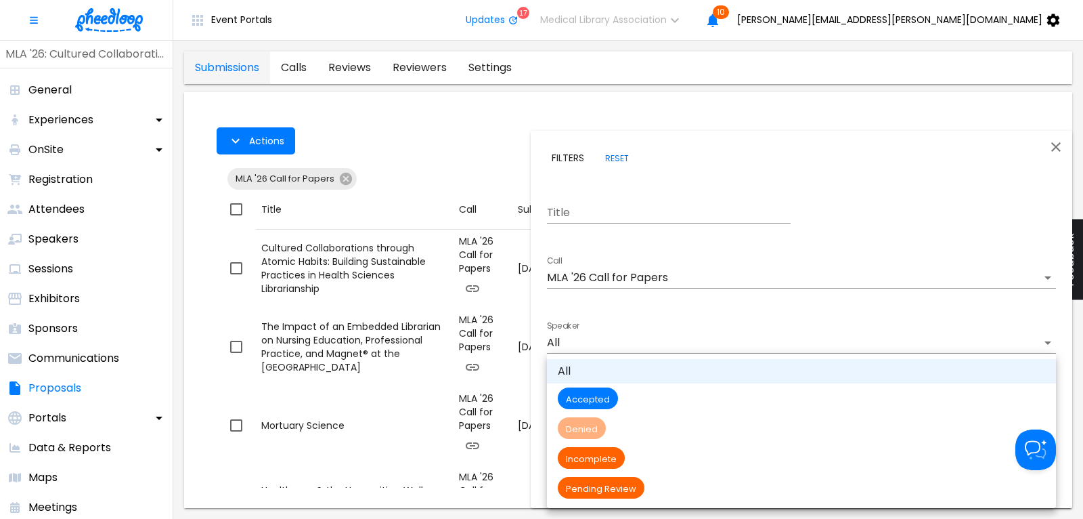
click at [582, 471] on body "Event Portals Updates 17 Medical Library Association 10 [PERSON_NAME][EMAIL_ADD…" at bounding box center [541, 259] width 1083 height 519
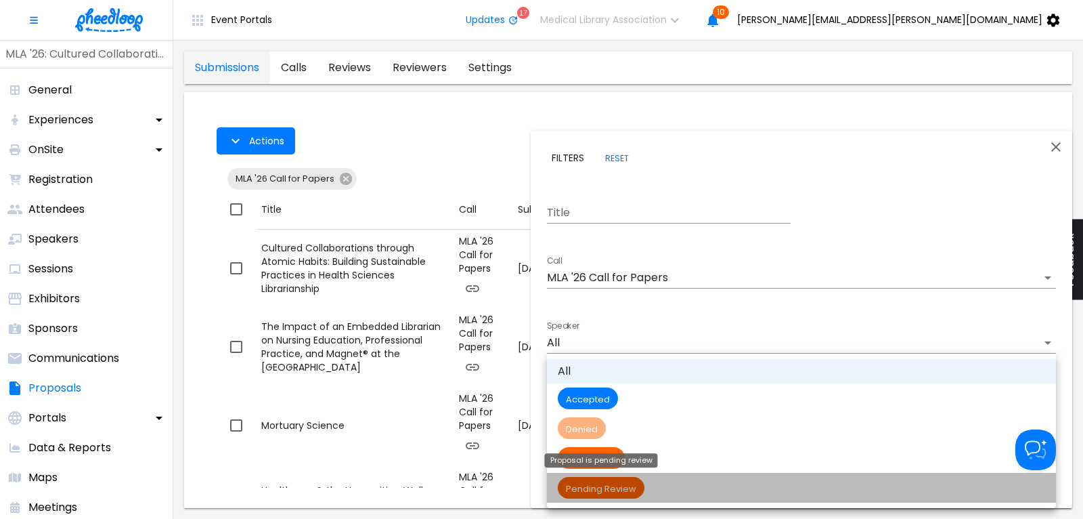
click at [595, 483] on span "Pending Review" at bounding box center [601, 489] width 87 height 12
type input "Pending Review"
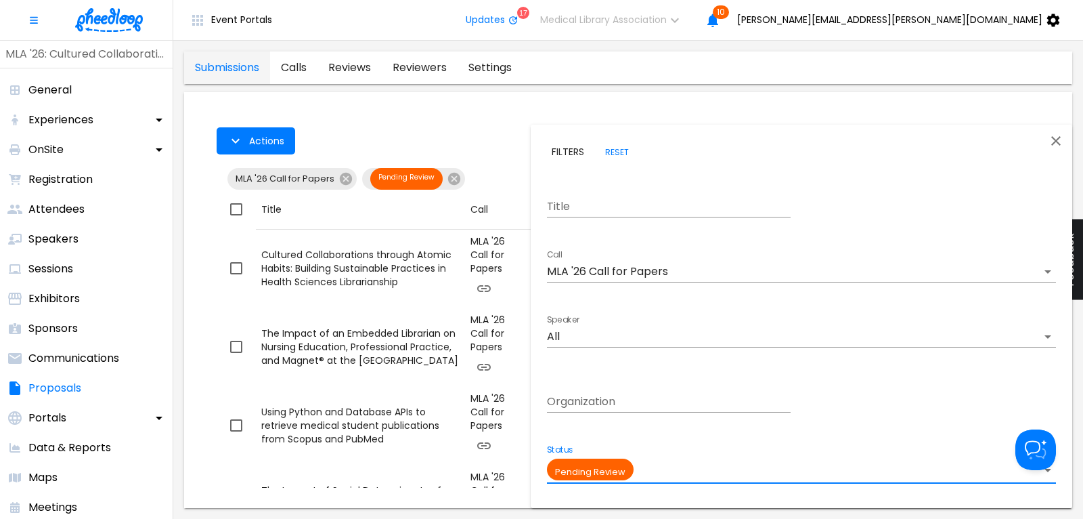
click at [450, 137] on div at bounding box center [541, 259] width 1083 height 519
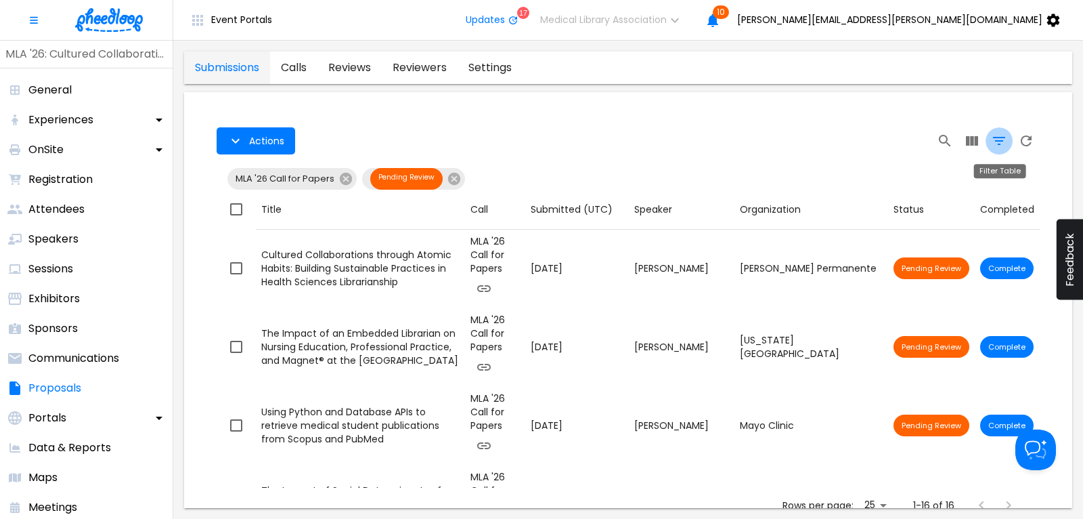
click at [1001, 147] on icon "Filter Table" at bounding box center [999, 141] width 16 height 16
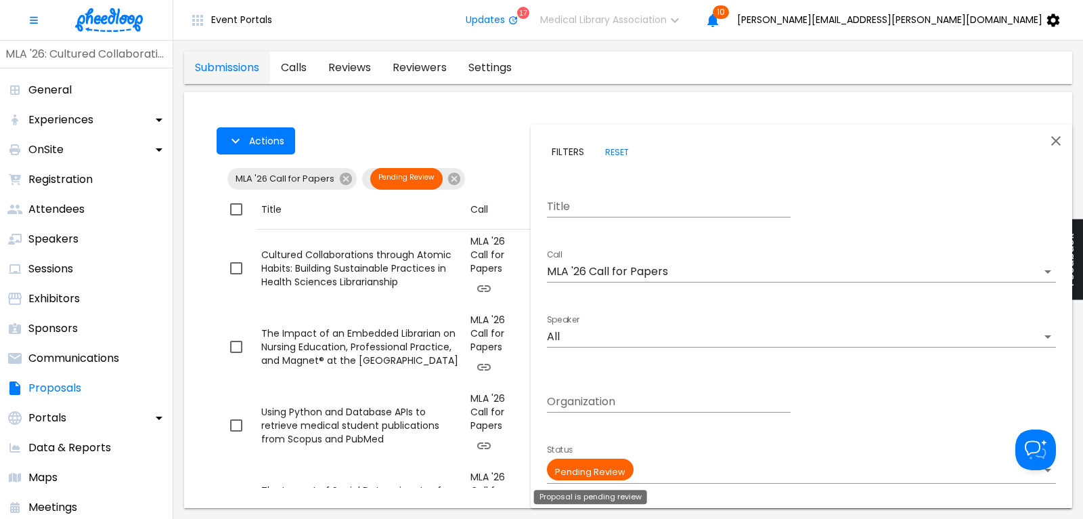
click at [611, 471] on body "Event Portals Updates 17 Medical Library Association 10 [PERSON_NAME][EMAIL_ADD…" at bounding box center [541, 259] width 1083 height 519
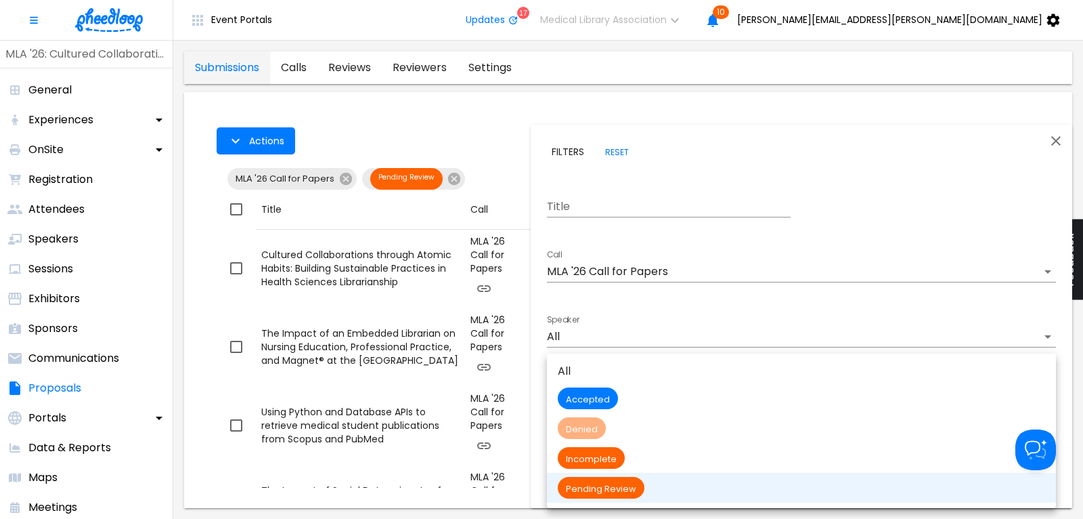
click at [571, 377] on li "All" at bounding box center [801, 371] width 509 height 24
type input "All"
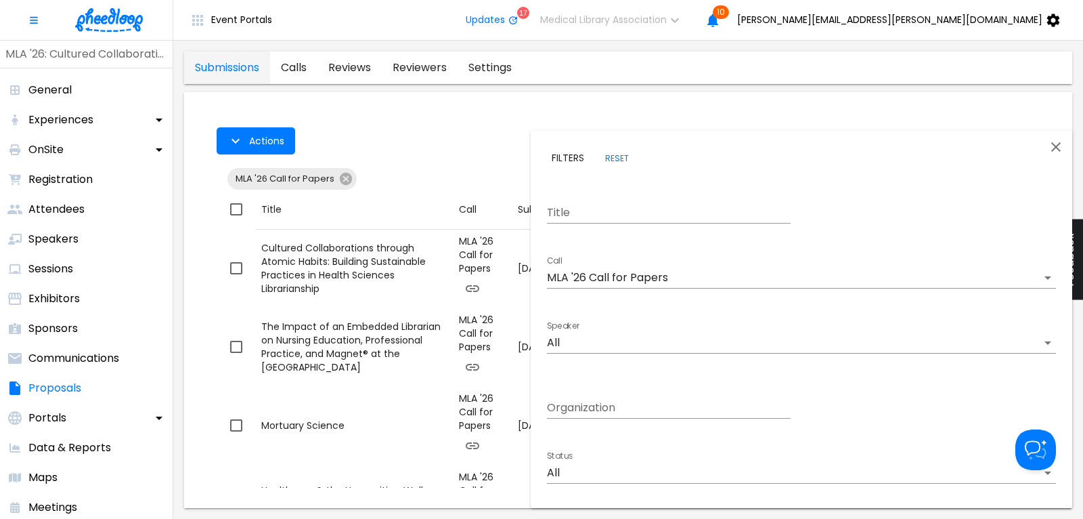
click at [468, 162] on div at bounding box center [541, 259] width 1083 height 519
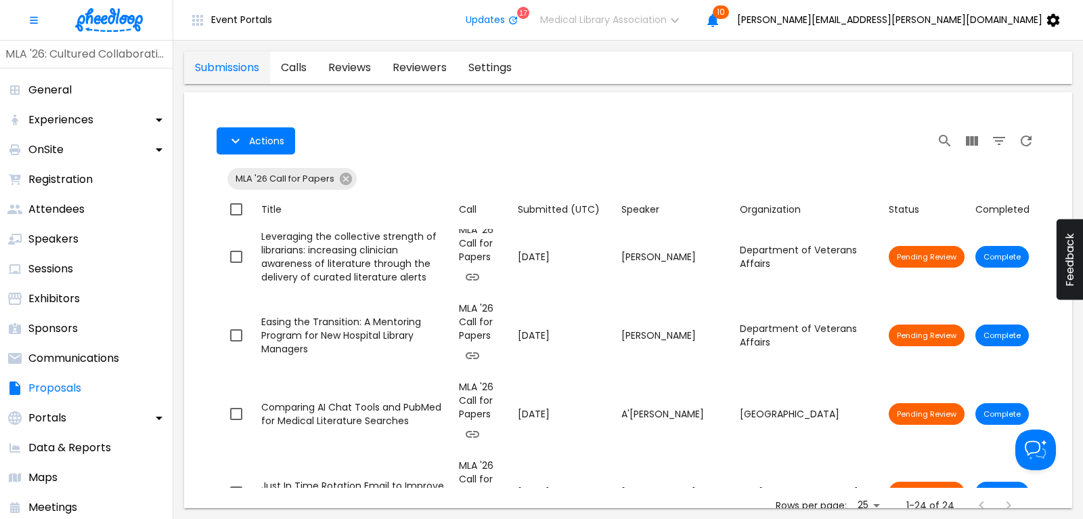
scroll to position [731, 0]
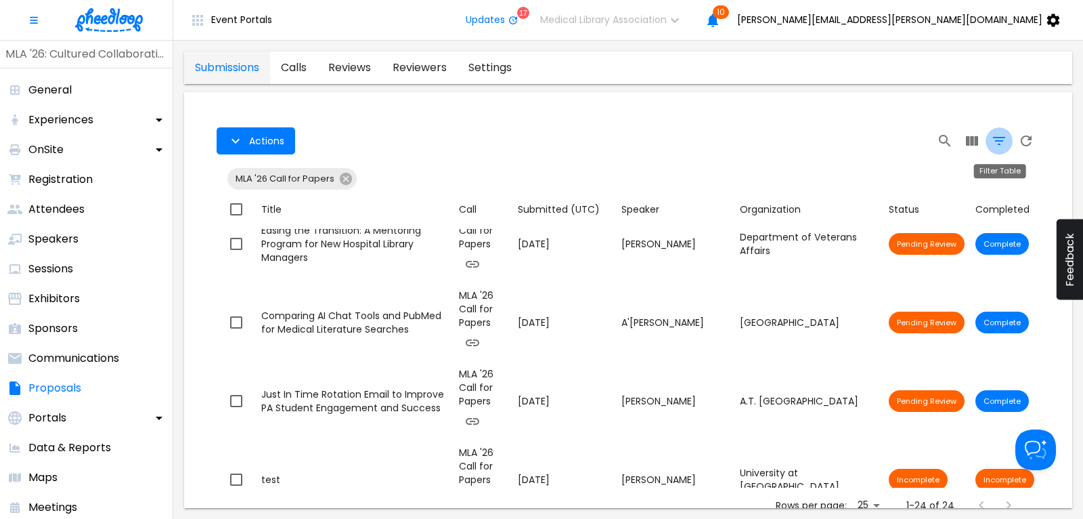
click at [997, 144] on icon "Filter Table" at bounding box center [999, 141] width 16 height 16
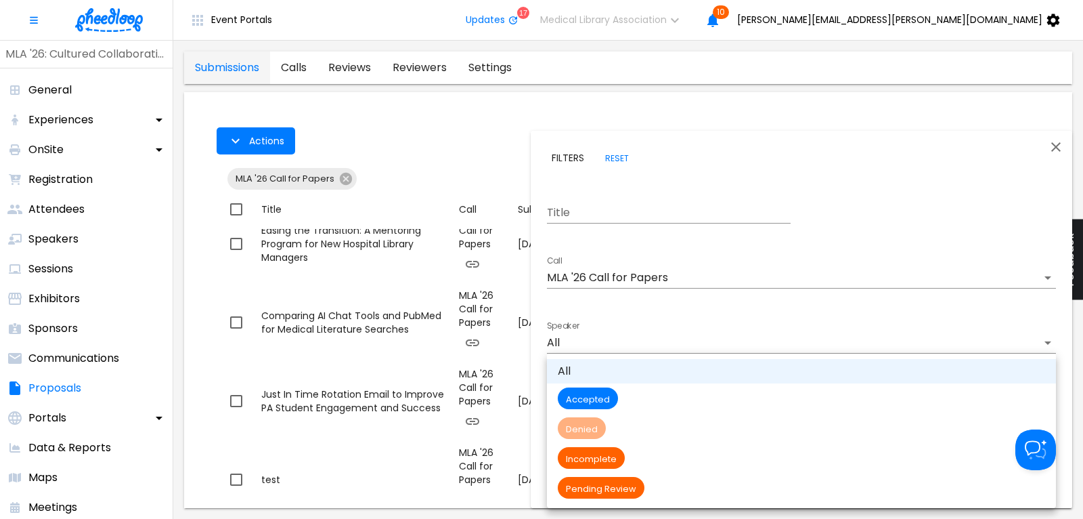
click at [555, 466] on body "Event Portals Updates 17 Medical Library Association 10 [PERSON_NAME][EMAIL_ADD…" at bounding box center [541, 259] width 1083 height 519
click at [574, 484] on span "Pending Review" at bounding box center [601, 489] width 87 height 12
type input "Pending Review"
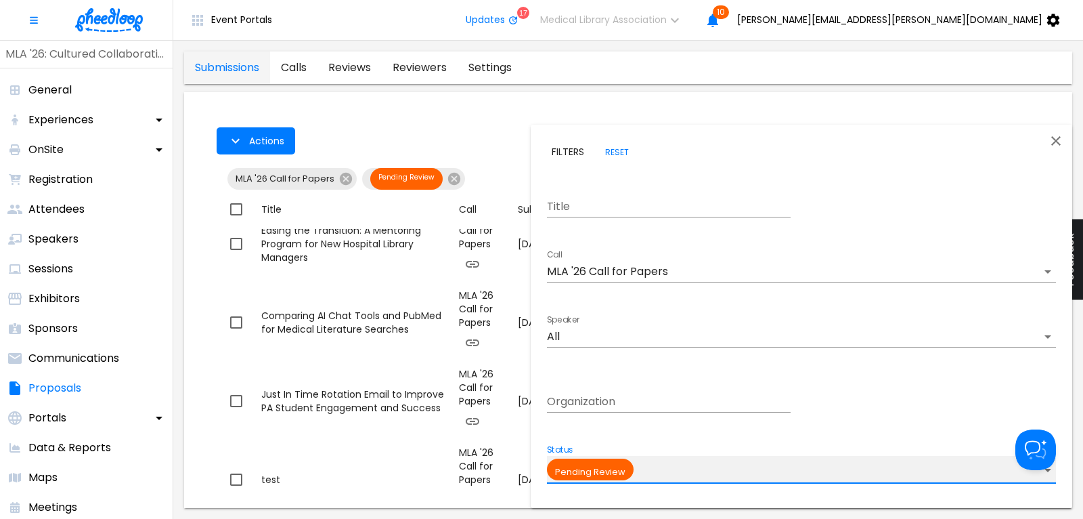
scroll to position [724, 0]
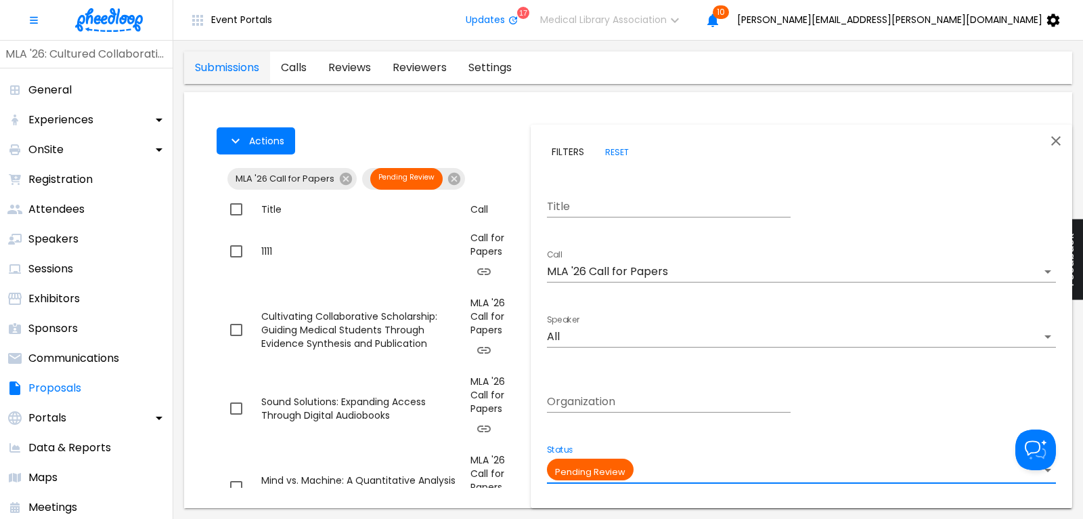
click at [614, 269] on body "Event Portals Updates 17 Medical Library Association 10 [PERSON_NAME][EMAIL_ADD…" at bounding box center [541, 259] width 1083 height 519
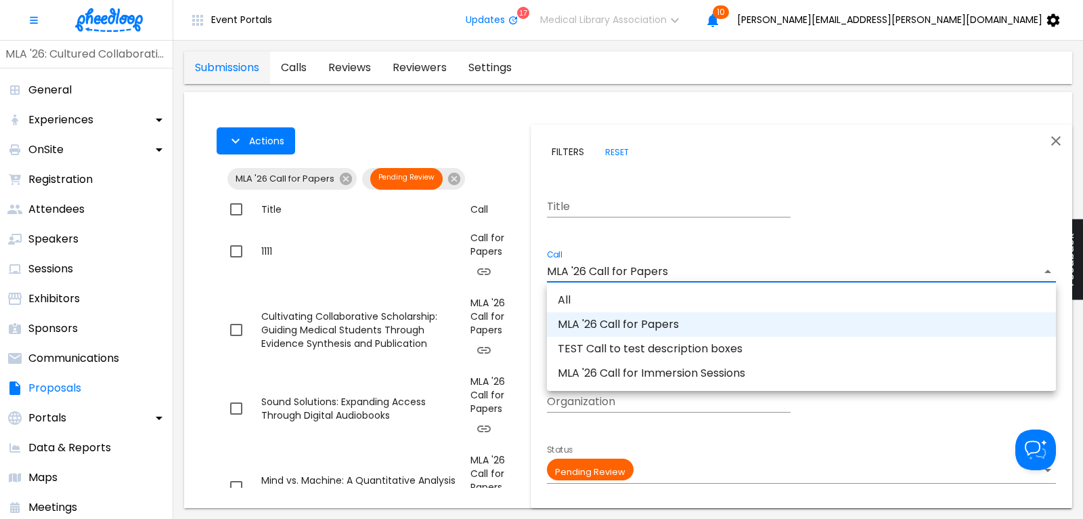
click at [622, 370] on li "MLA '26 Call for Immersion Sessions" at bounding box center [801, 373] width 509 height 24
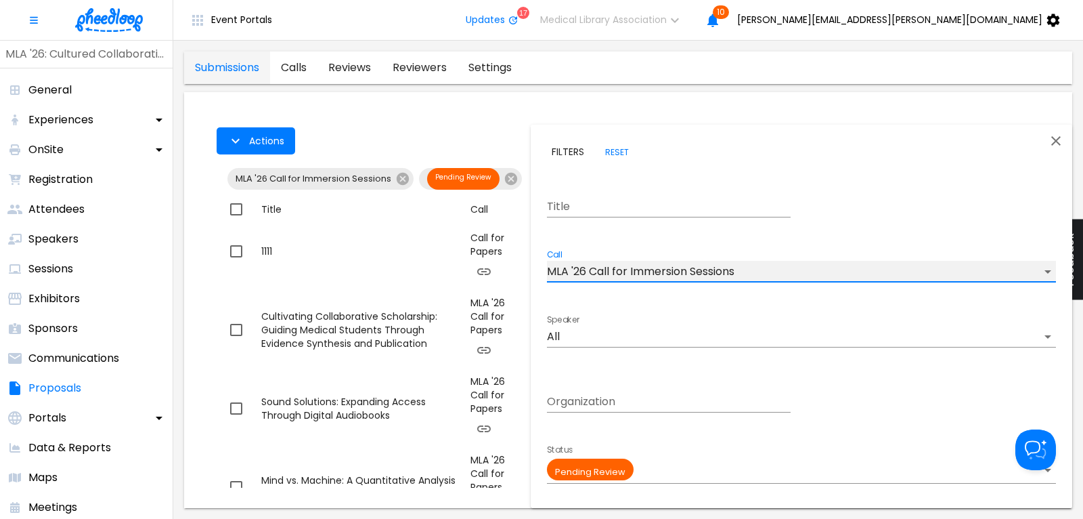
type input "CALKIRA09Z18DK8"
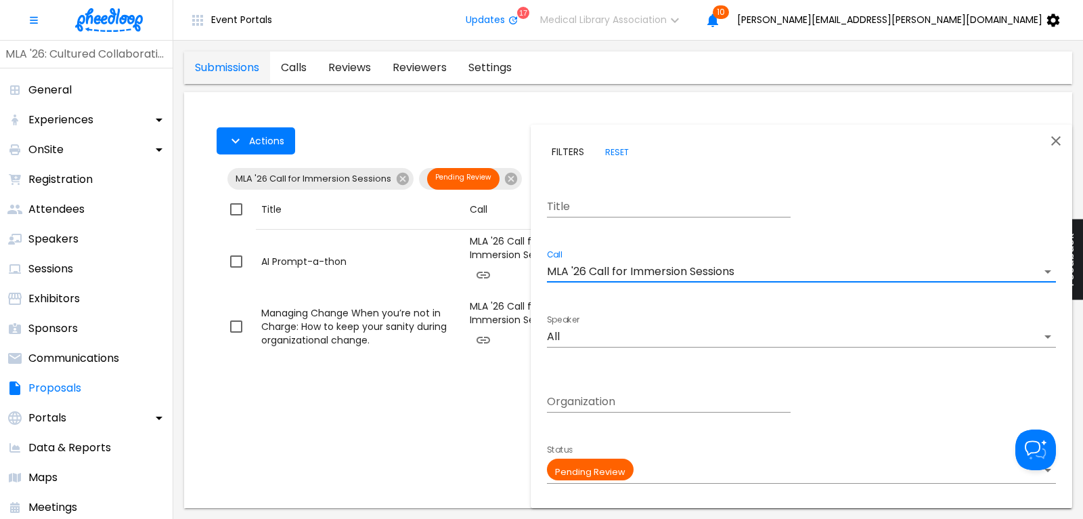
click at [461, 113] on div at bounding box center [541, 259] width 1083 height 519
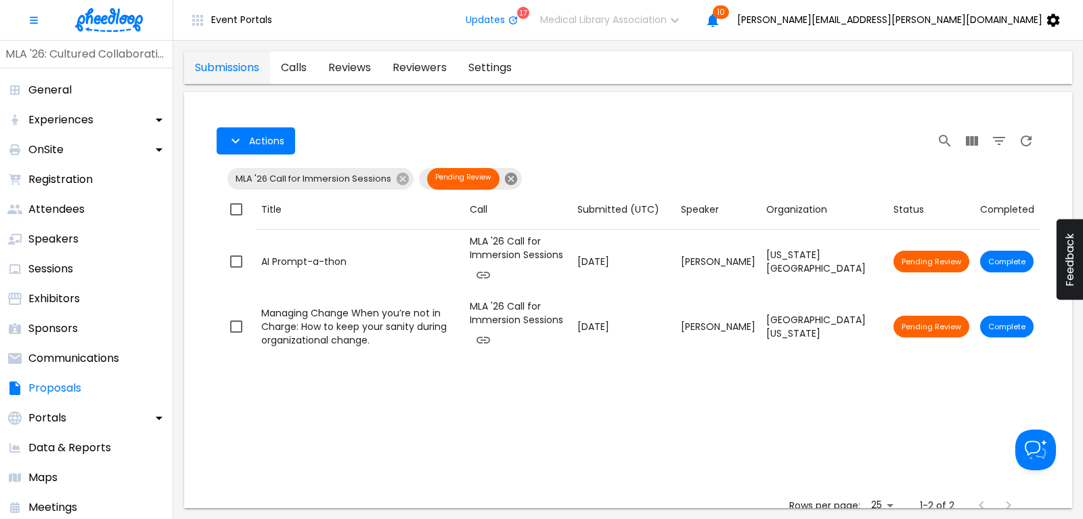
click at [506, 175] on icon at bounding box center [511, 179] width 12 height 12
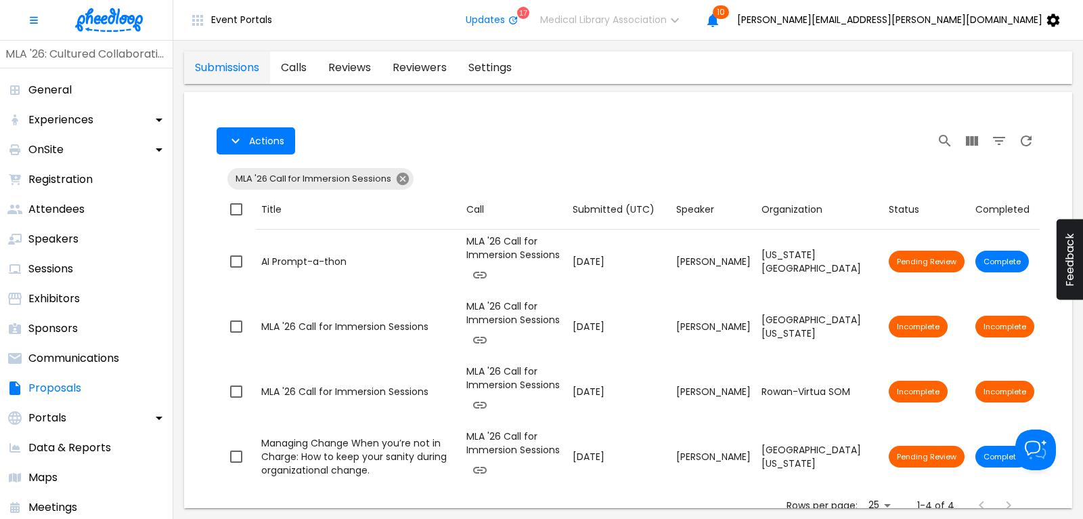
click at [403, 177] on icon at bounding box center [403, 179] width 12 height 12
